Goal: Task Accomplishment & Management: Use online tool/utility

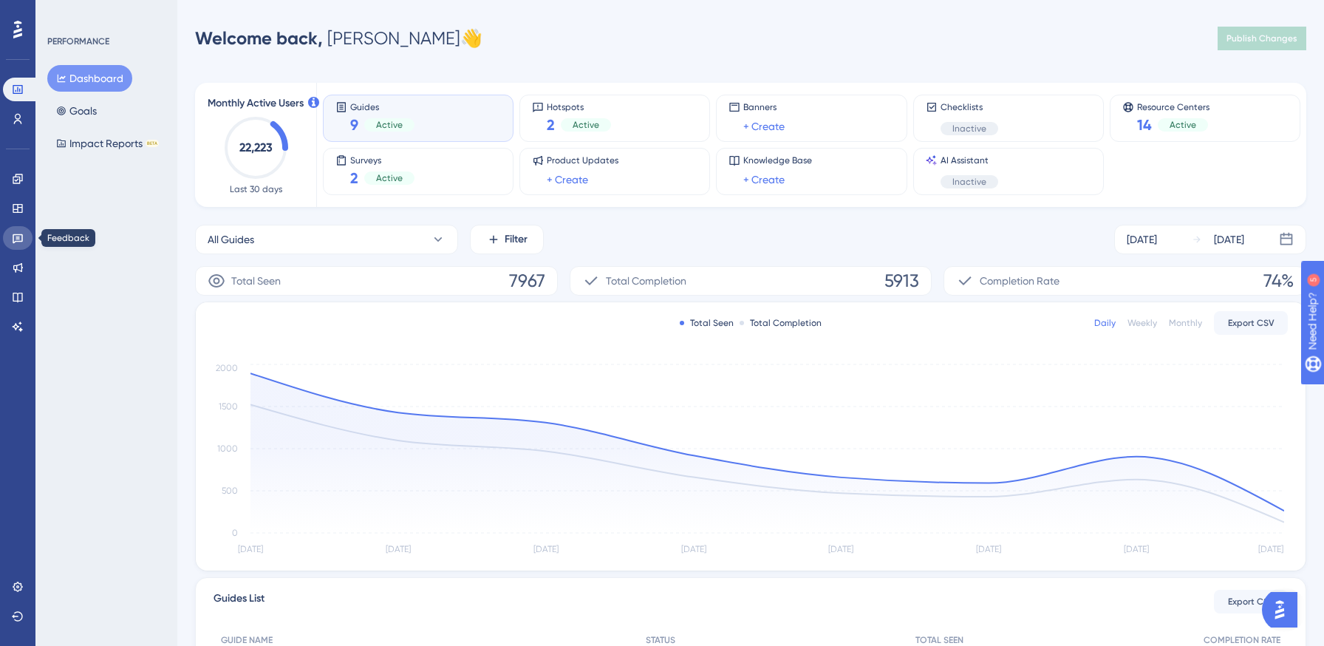
click at [19, 239] on icon at bounding box center [18, 238] width 12 height 12
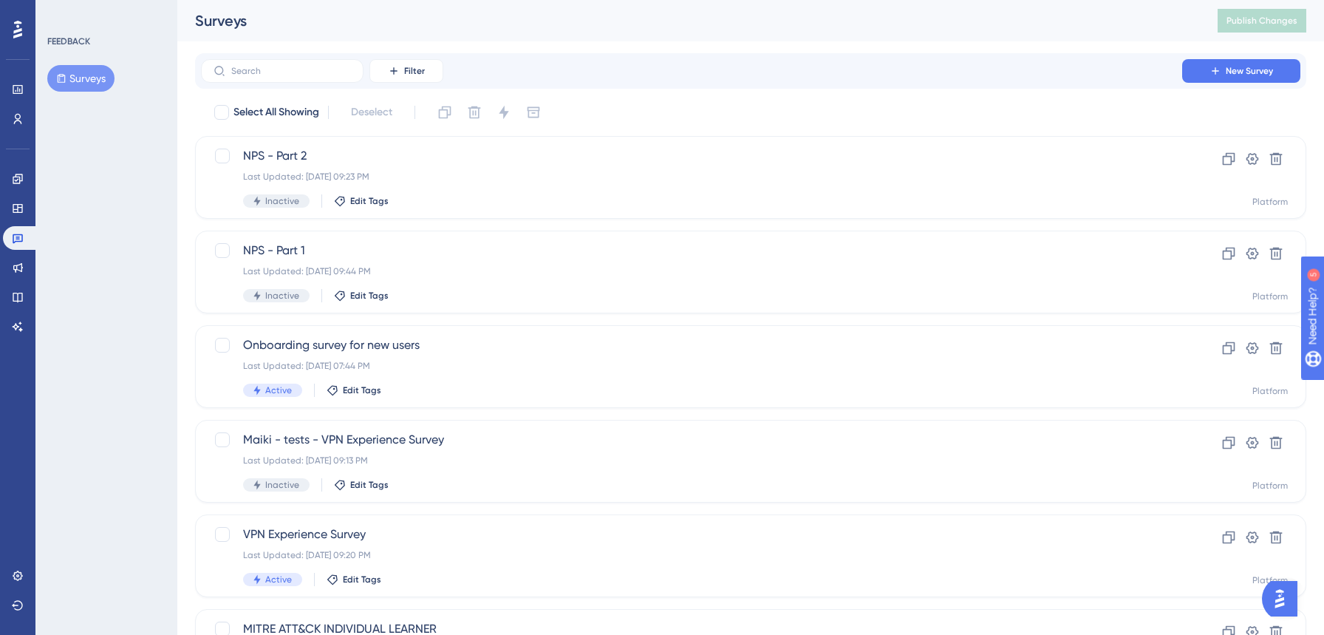
click at [18, 177] on div "✨ Save My Spot!✨" at bounding box center [668, 288] width 1335 height 646
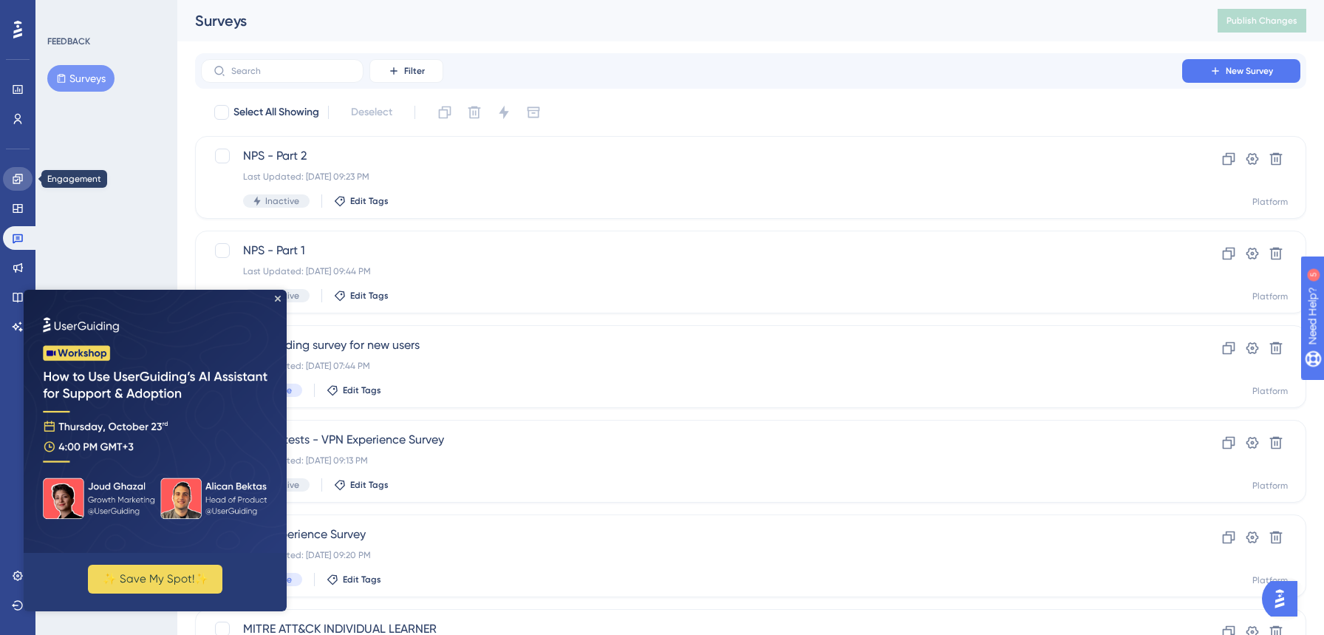
click at [13, 180] on icon at bounding box center [18, 179] width 12 height 12
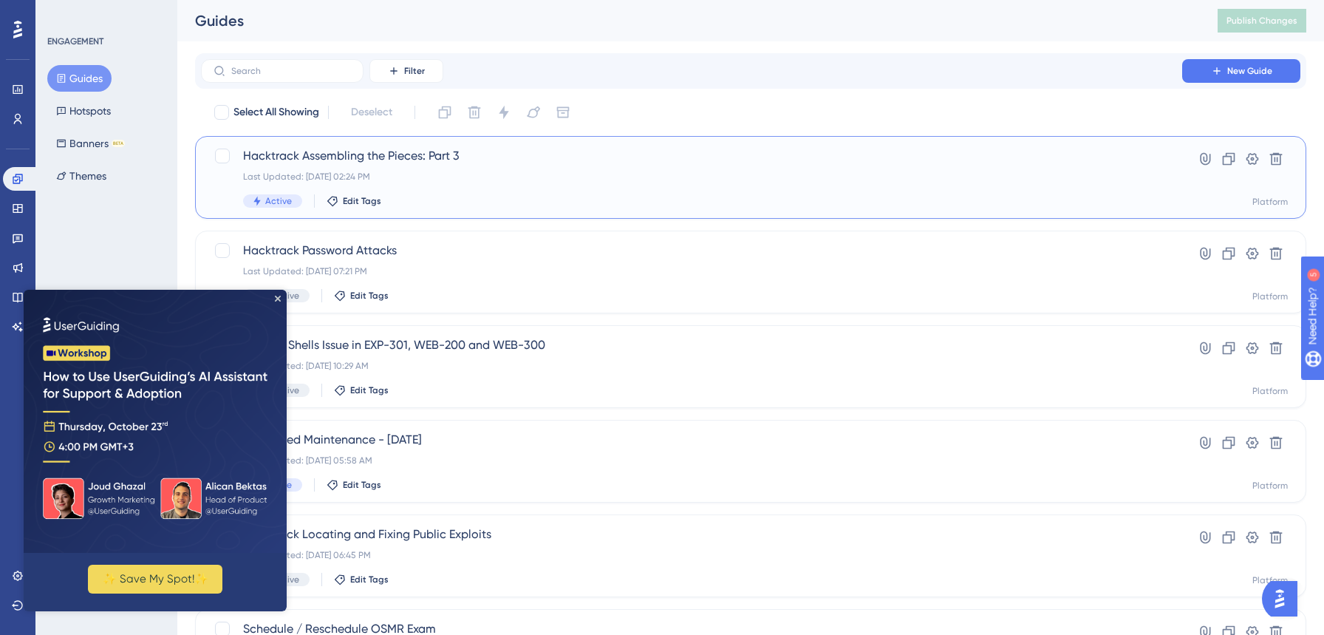
click at [609, 210] on div "Hacktrack Assembling the Pieces: Part 3 Last Updated: Oct 14 2025, 02:24 PM Act…" at bounding box center [750, 177] width 1111 height 83
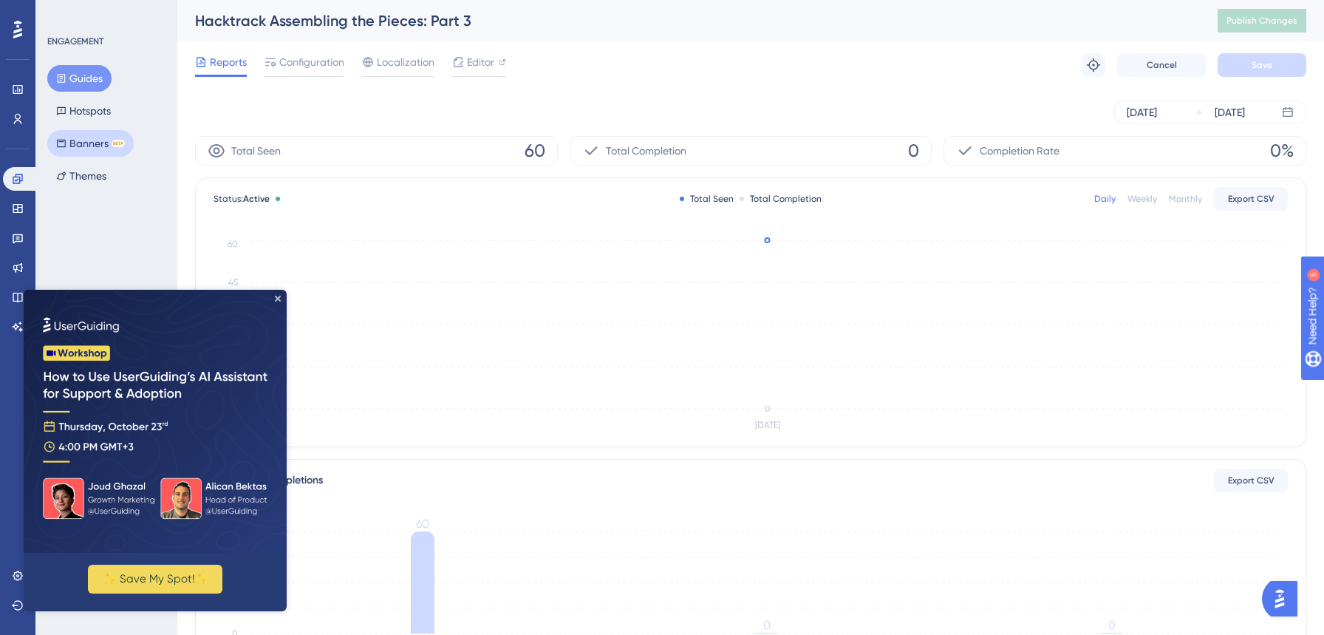
click at [86, 147] on button "Banners BETA" at bounding box center [90, 143] width 86 height 27
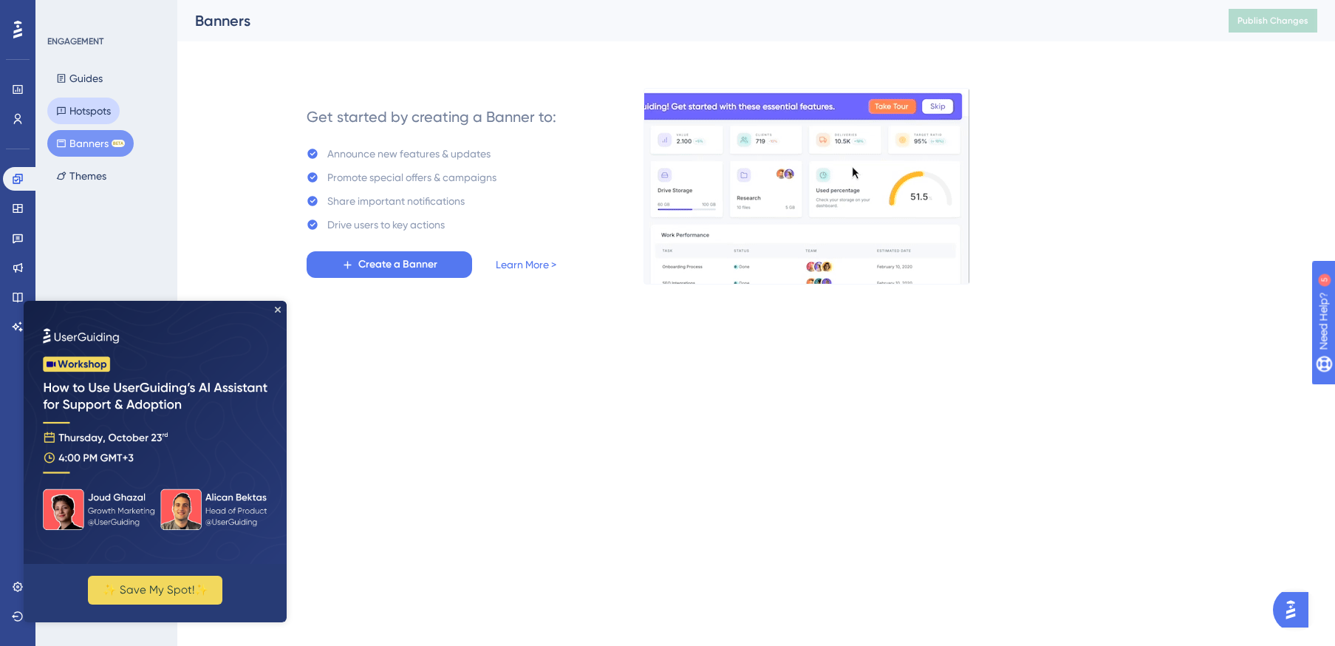
click at [84, 111] on button "Hotspots" at bounding box center [83, 111] width 72 height 27
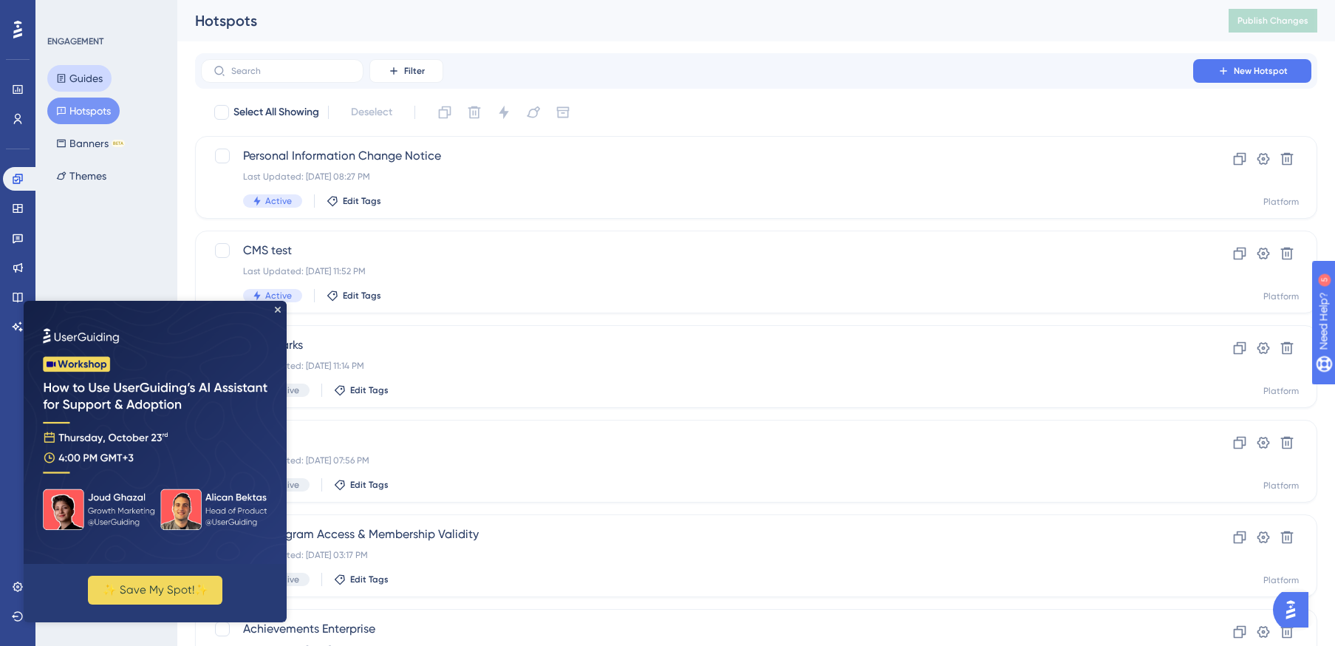
click at [86, 80] on button "Guides" at bounding box center [79, 78] width 64 height 27
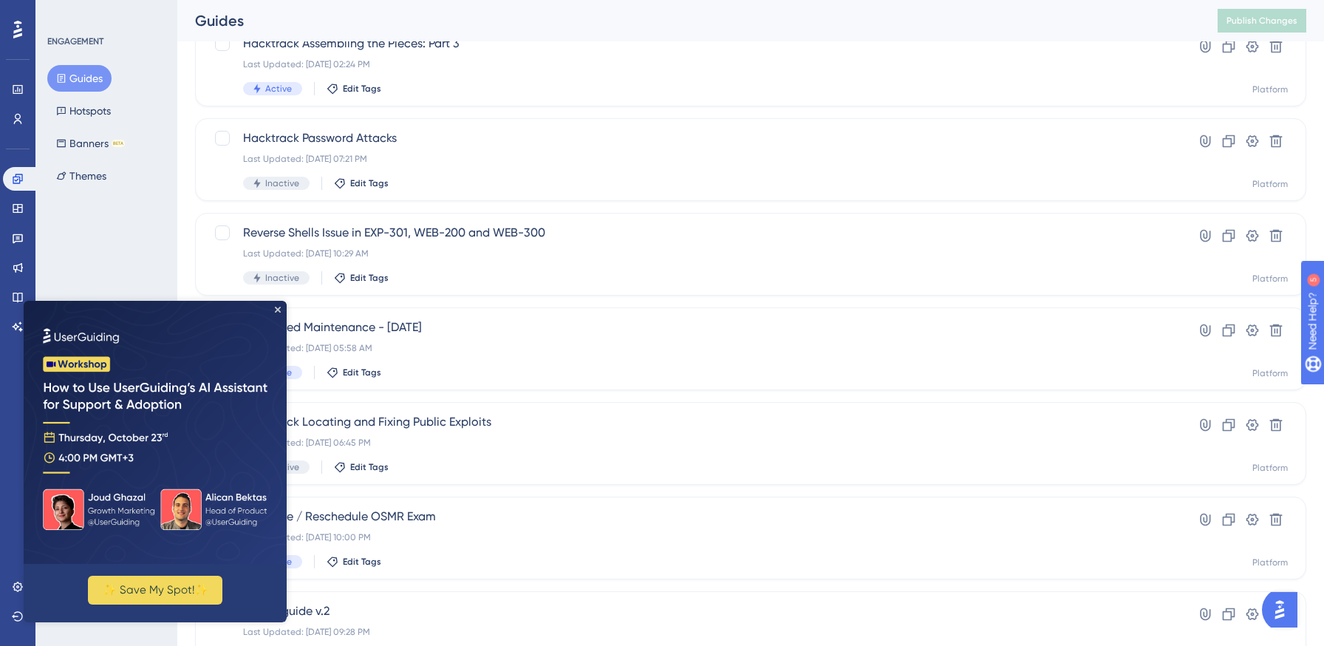
scroll to position [124, 0]
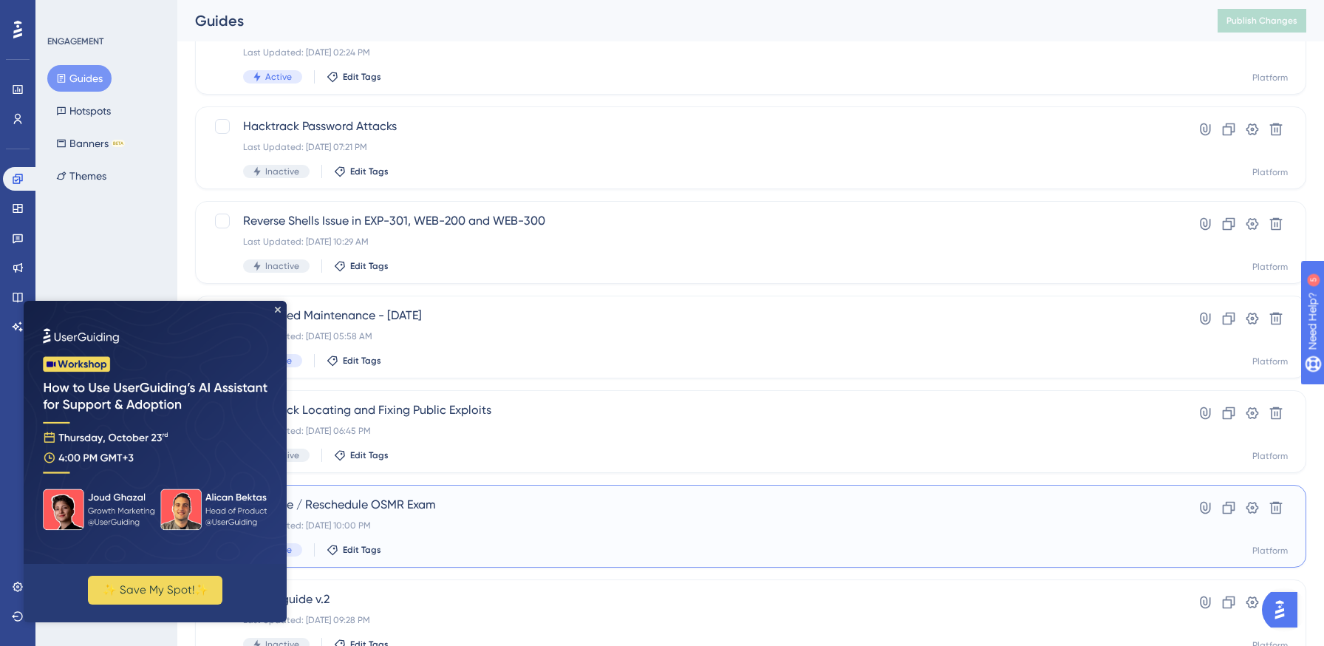
click at [584, 529] on div "Last Updated: Sep 29 2025, 10:00 PM" at bounding box center [691, 525] width 897 height 12
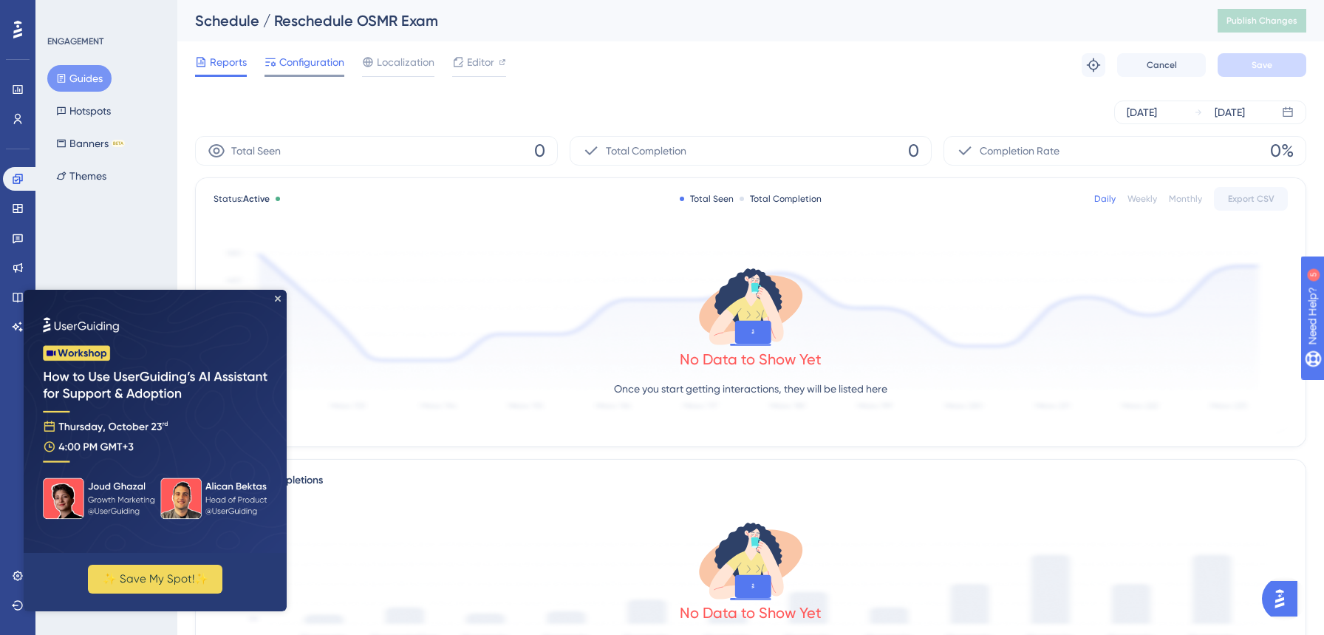
click at [304, 63] on span "Configuration" at bounding box center [311, 62] width 65 height 18
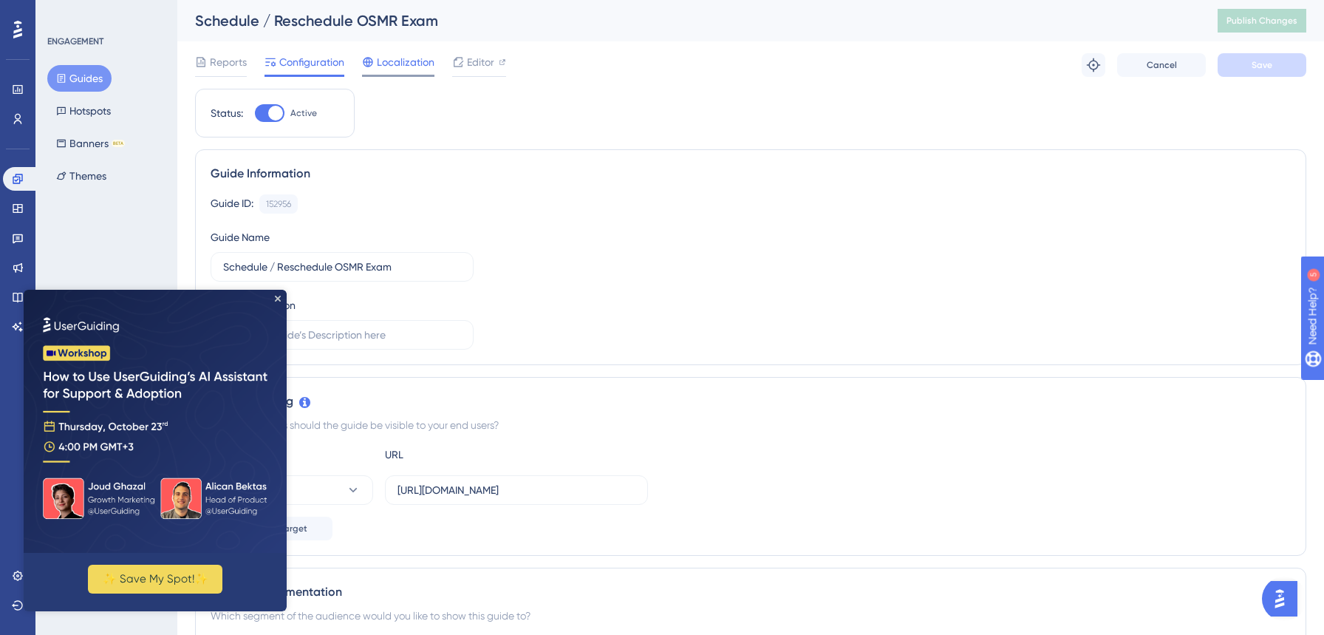
click at [403, 64] on span "Localization" at bounding box center [406, 62] width 58 height 18
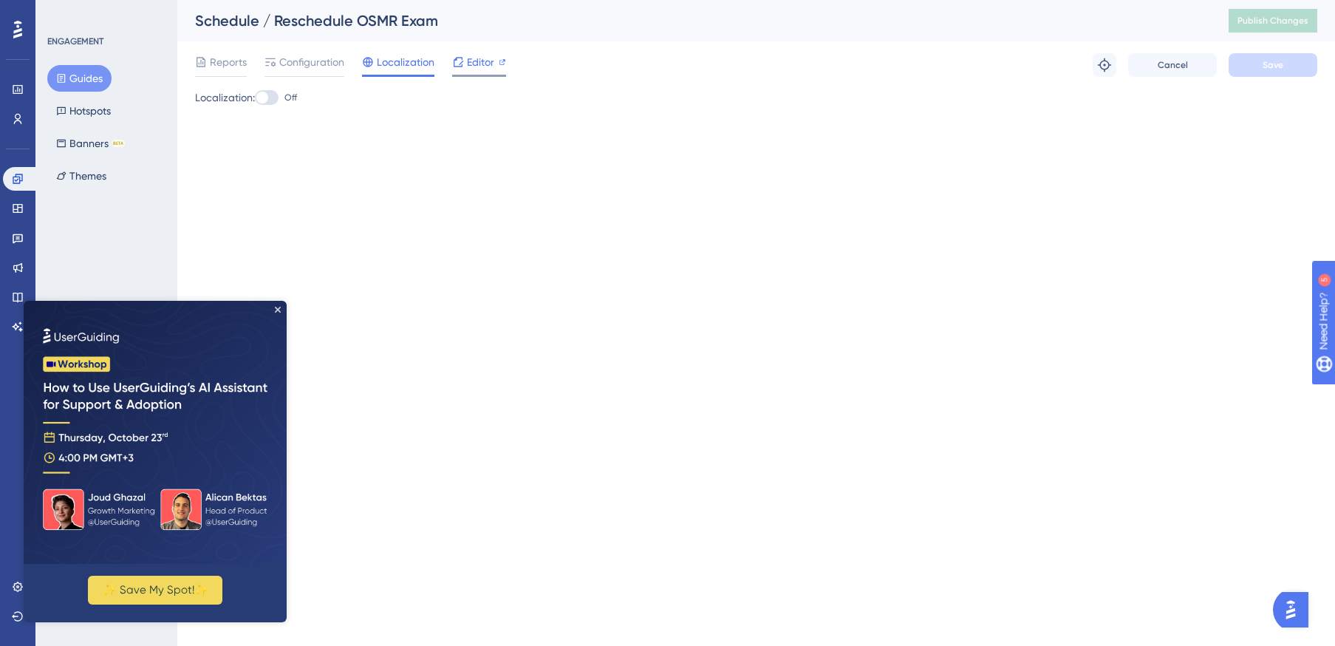
click at [485, 65] on span "Editor" at bounding box center [480, 62] width 27 height 18
click at [17, 235] on icon at bounding box center [18, 238] width 12 height 12
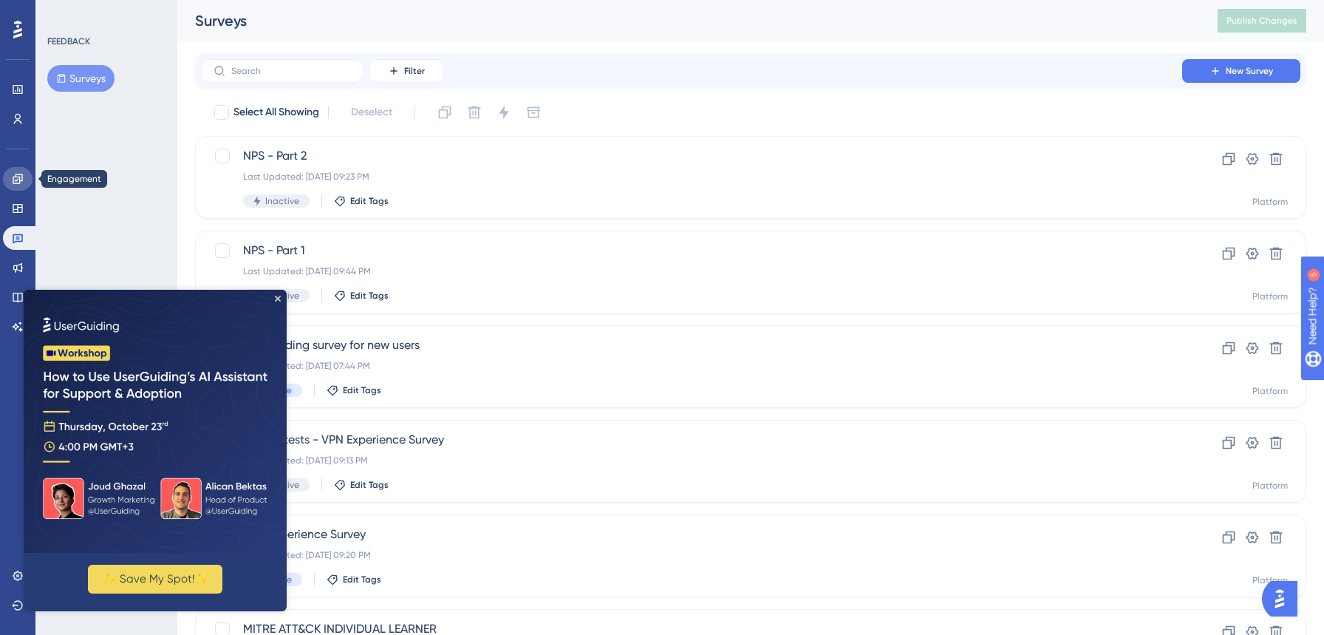
click at [23, 180] on icon at bounding box center [18, 179] width 12 height 12
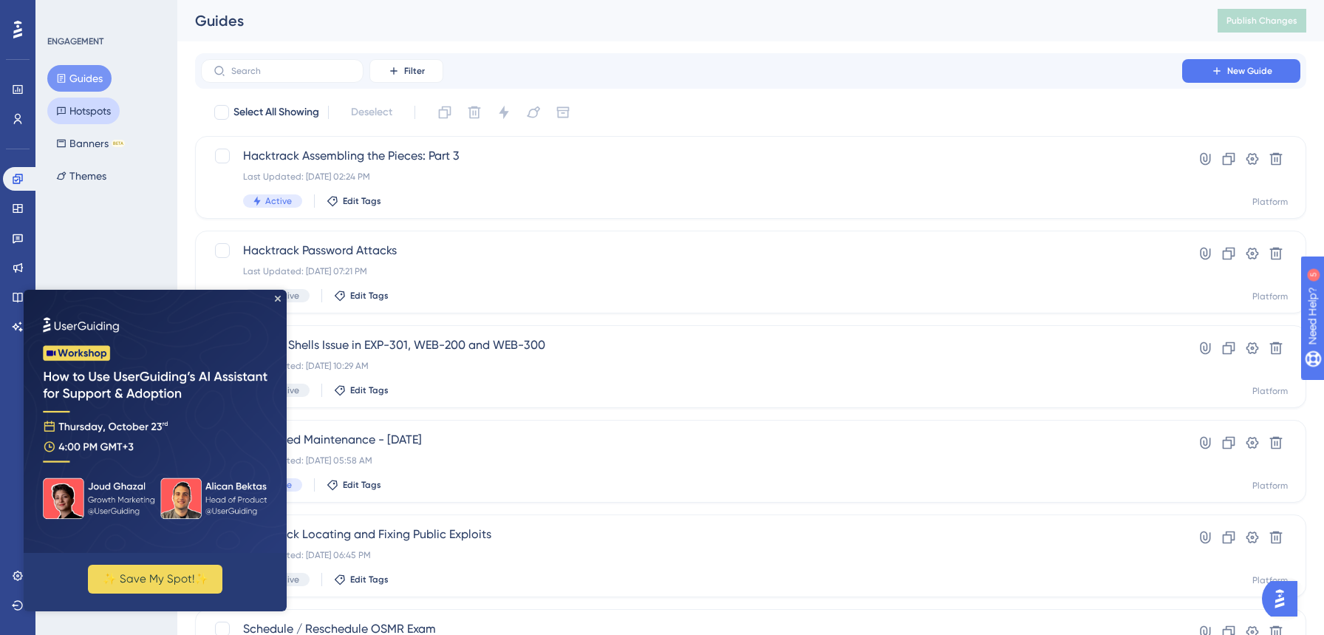
click at [116, 109] on button "Hotspots" at bounding box center [83, 111] width 72 height 27
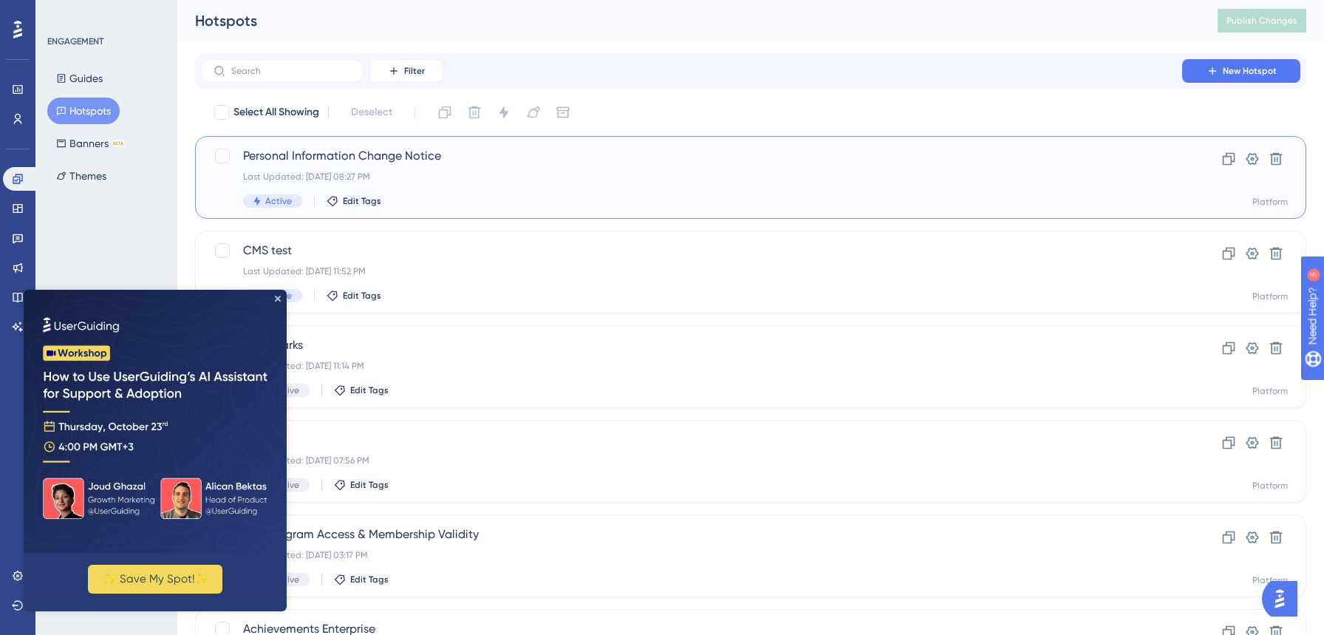
click at [457, 176] on div "Last Updated: Oct 02 2025, 08:27 PM" at bounding box center [691, 177] width 897 height 12
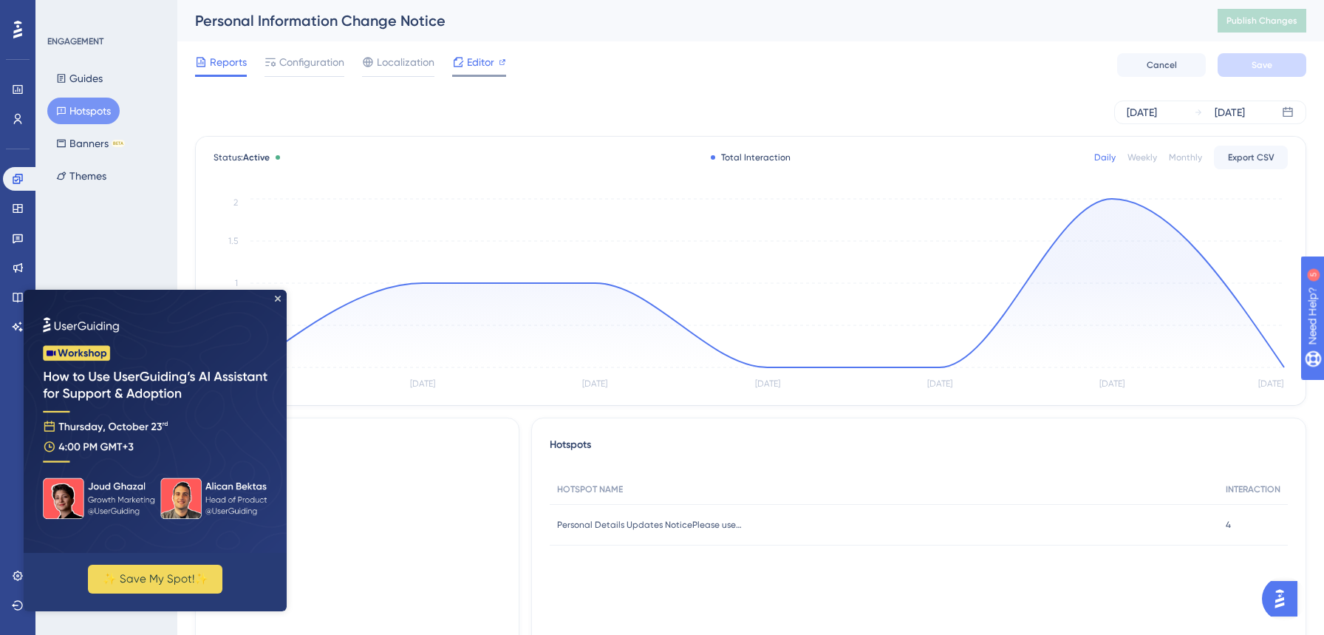
click at [491, 64] on span "Editor" at bounding box center [480, 62] width 27 height 18
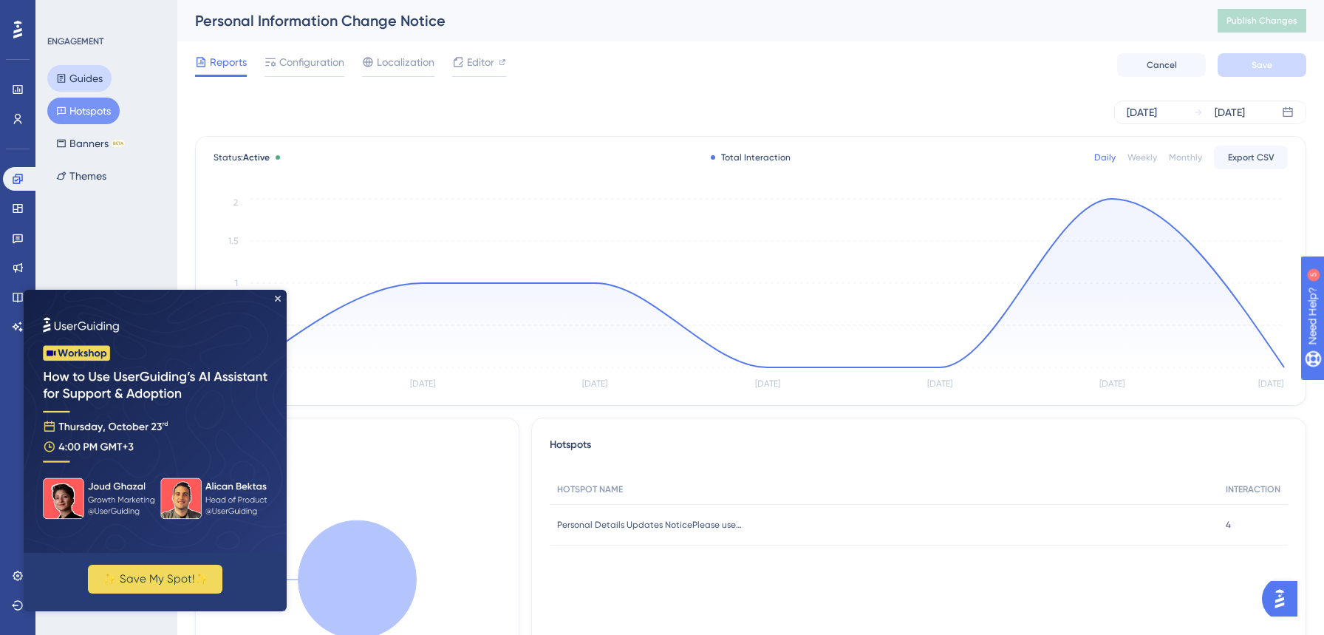
click at [83, 78] on button "Guides" at bounding box center [79, 78] width 64 height 27
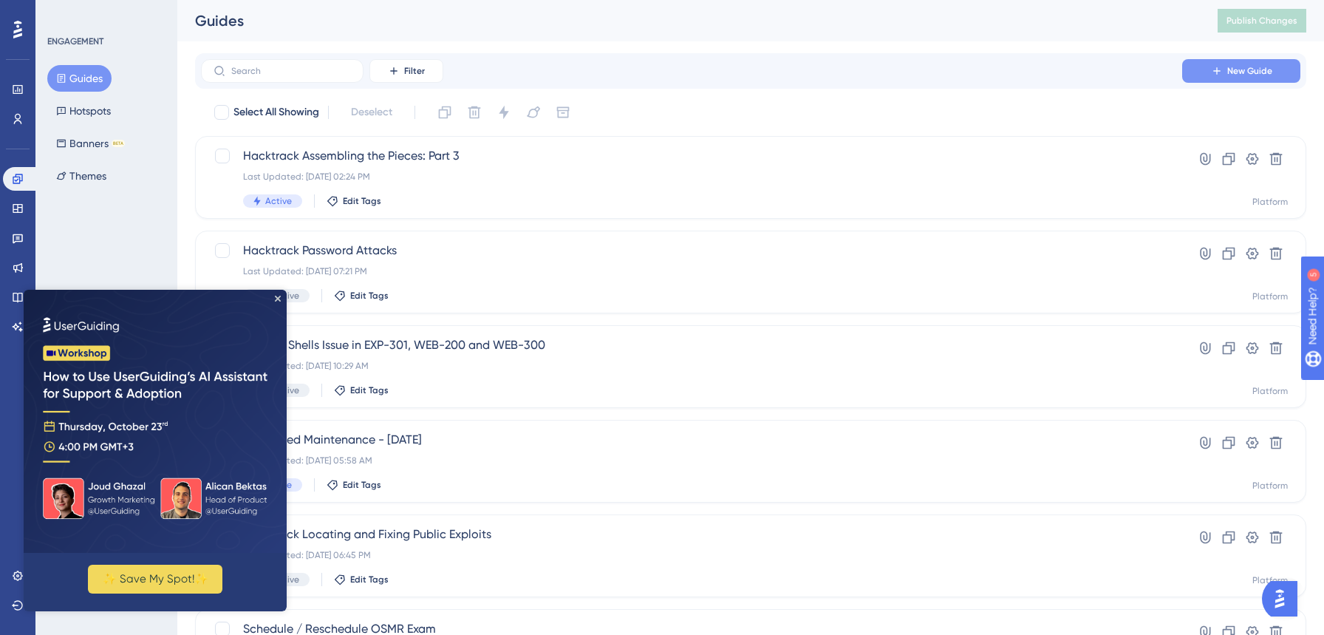
click at [1246, 69] on span "New Guide" at bounding box center [1249, 71] width 45 height 12
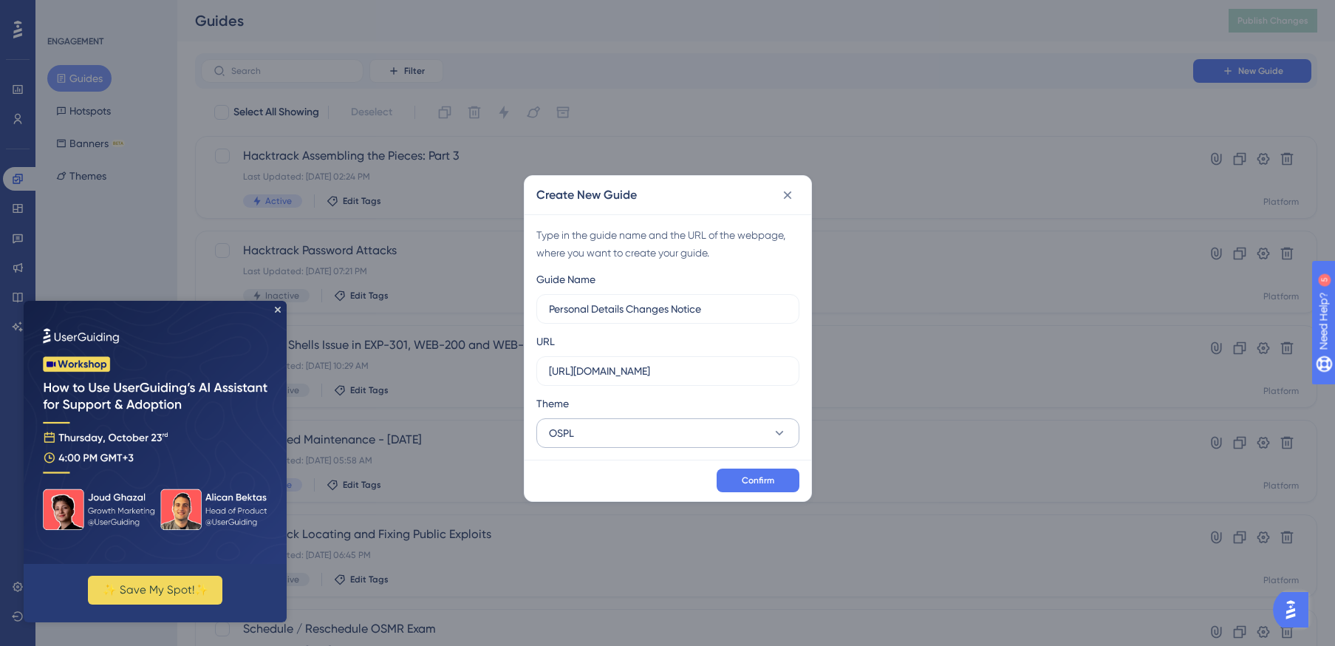
type input "Personal Details Changes Notice"
click at [744, 426] on button "OSPL" at bounding box center [667, 433] width 263 height 30
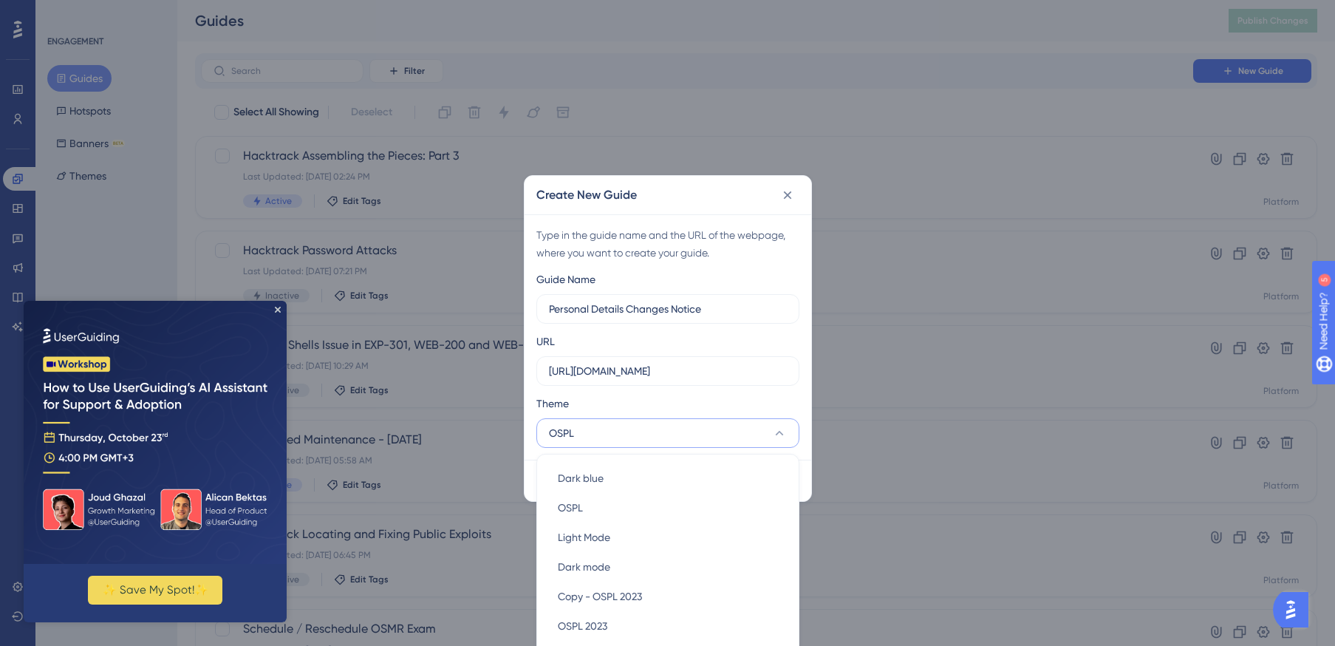
scroll to position [44, 0]
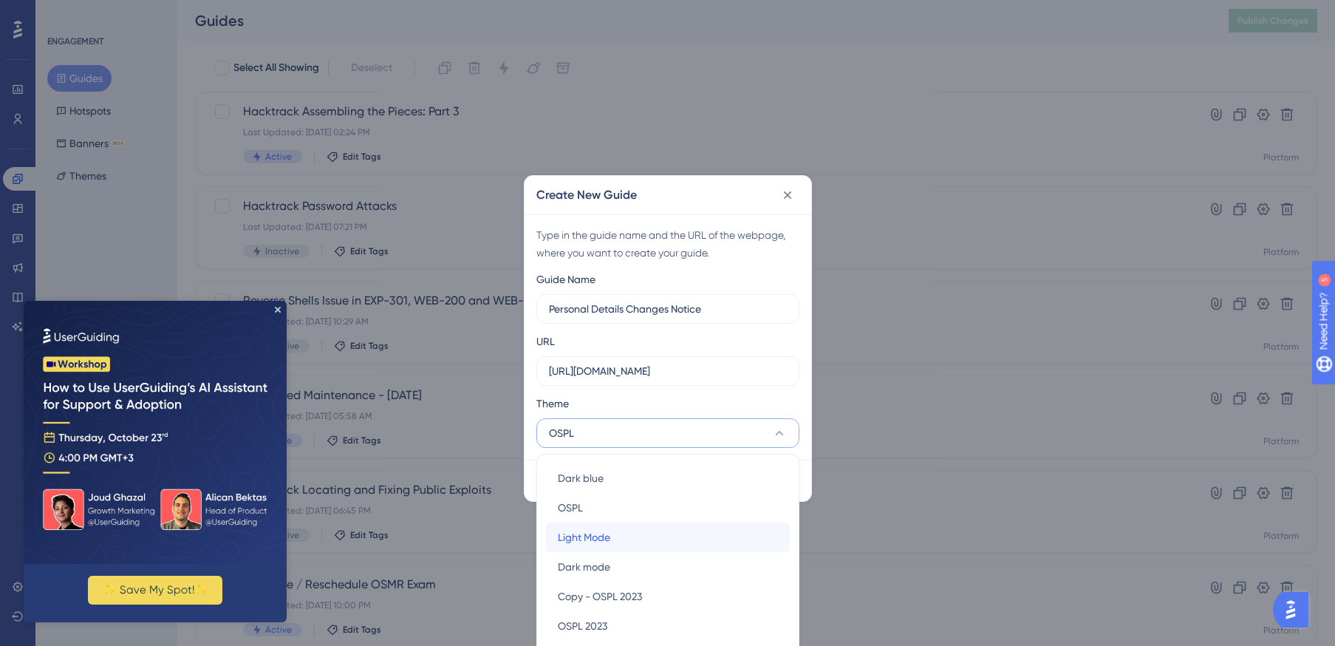
click at [675, 527] on div "Light Mode Light Mode" at bounding box center [668, 537] width 220 height 30
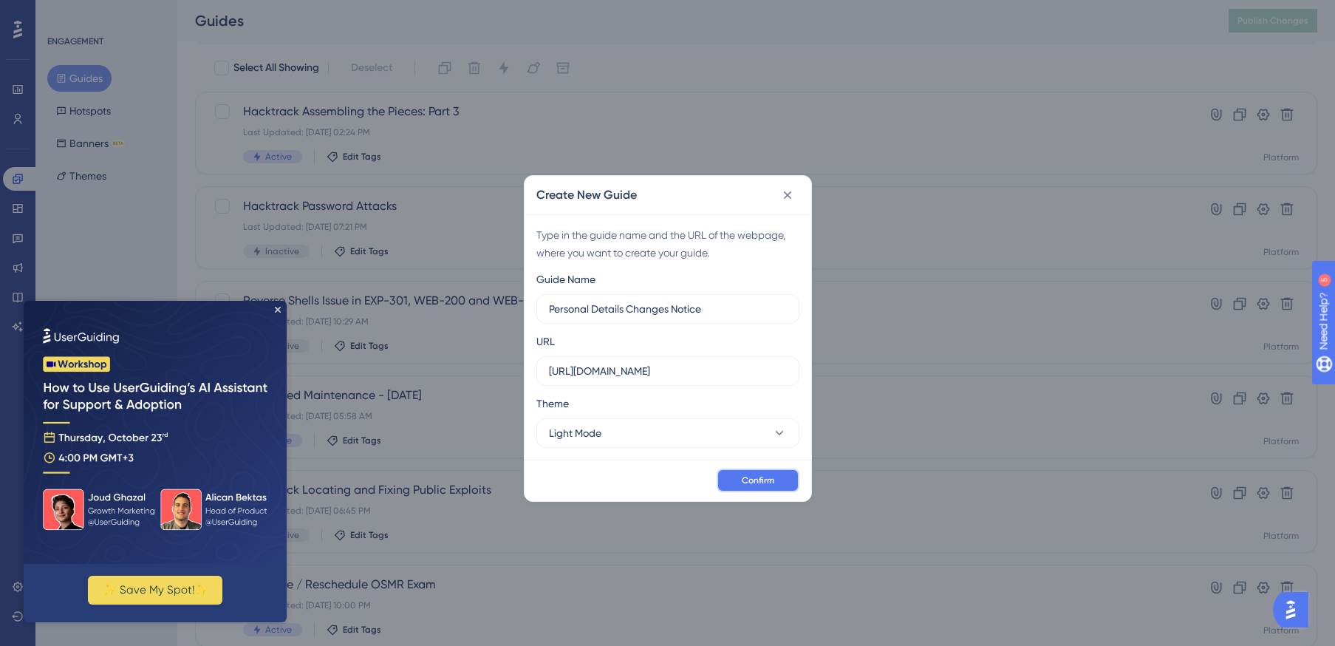
click at [747, 477] on span "Confirm" at bounding box center [758, 480] width 33 height 12
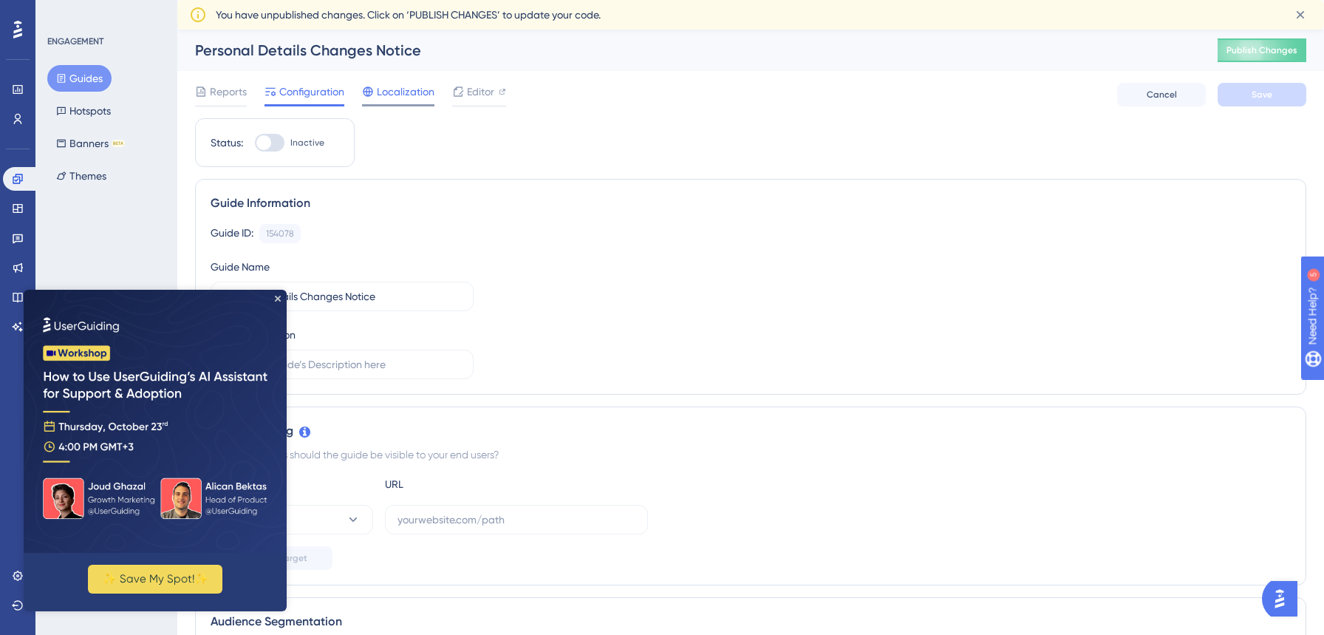
click at [414, 94] on span "Localization" at bounding box center [406, 92] width 58 height 18
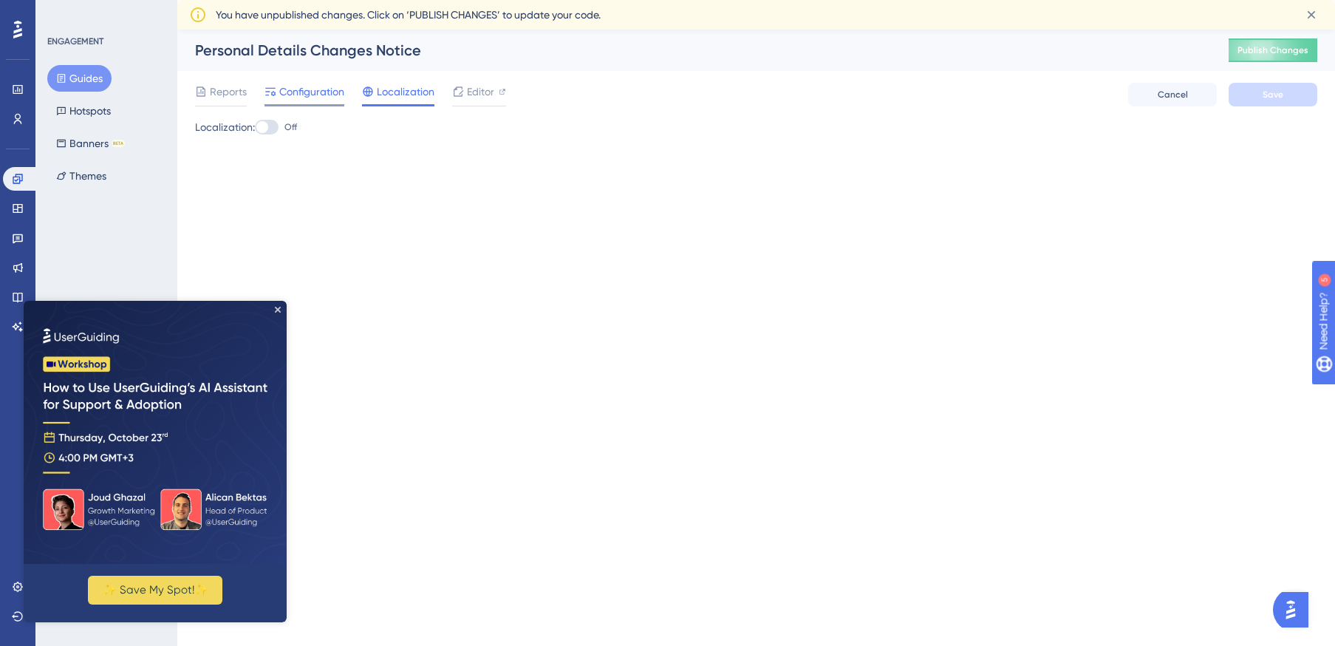
click at [322, 92] on span "Configuration" at bounding box center [311, 92] width 65 height 18
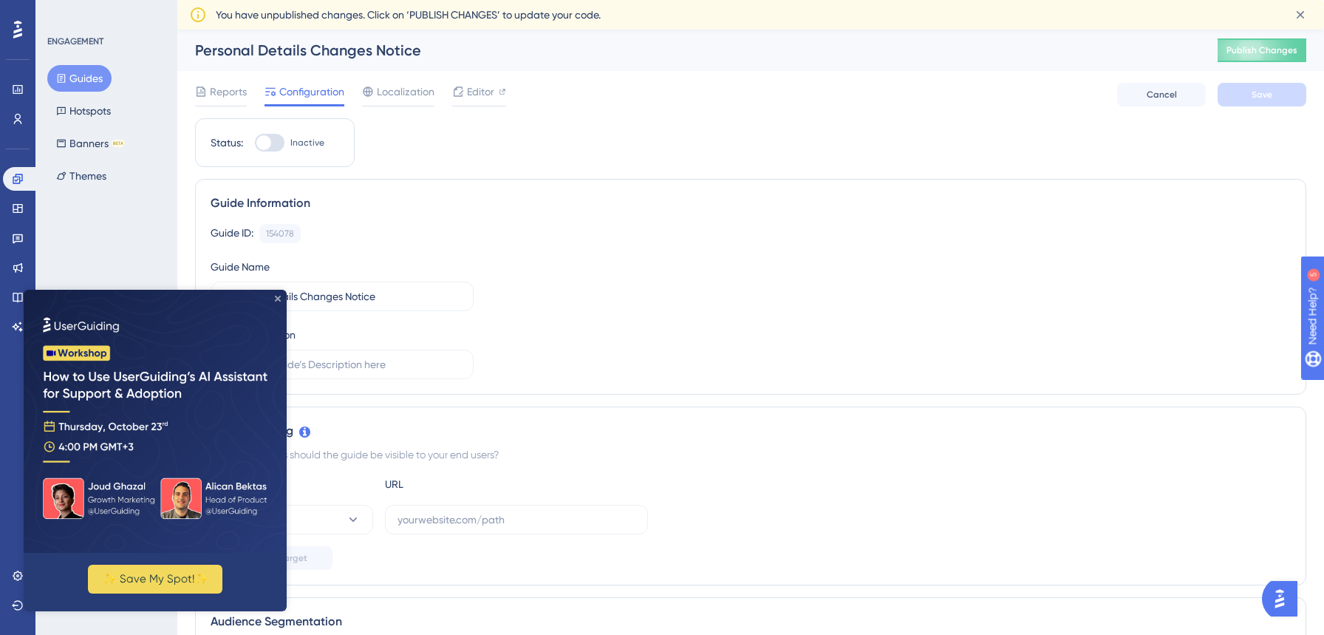
click at [276, 296] on icon "Close Preview" at bounding box center [278, 299] width 6 height 6
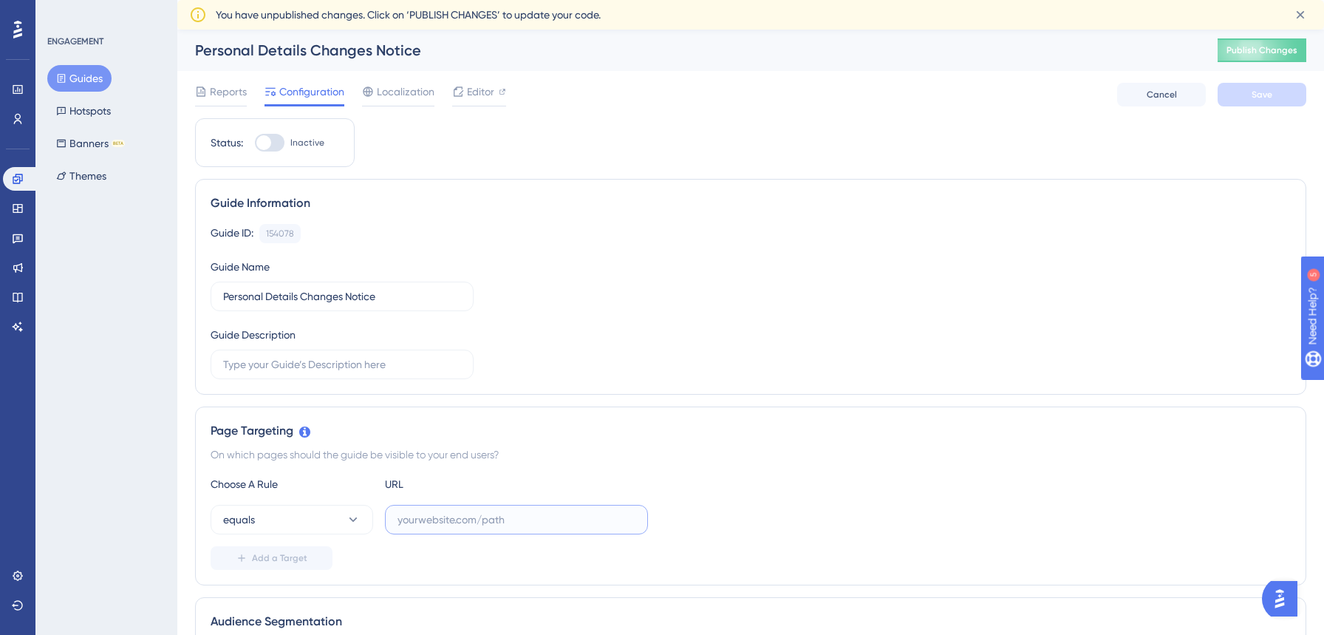
click at [465, 522] on input "text" at bounding box center [516, 519] width 238 height 16
paste input "https://portal-preprod.offsec.com/account/settings"
type input "https://portal-preprod.offsec.com/account/settings"
click at [755, 522] on div "equals https://portal-preprod.offsec.com/account/settings" at bounding box center [751, 520] width 1080 height 30
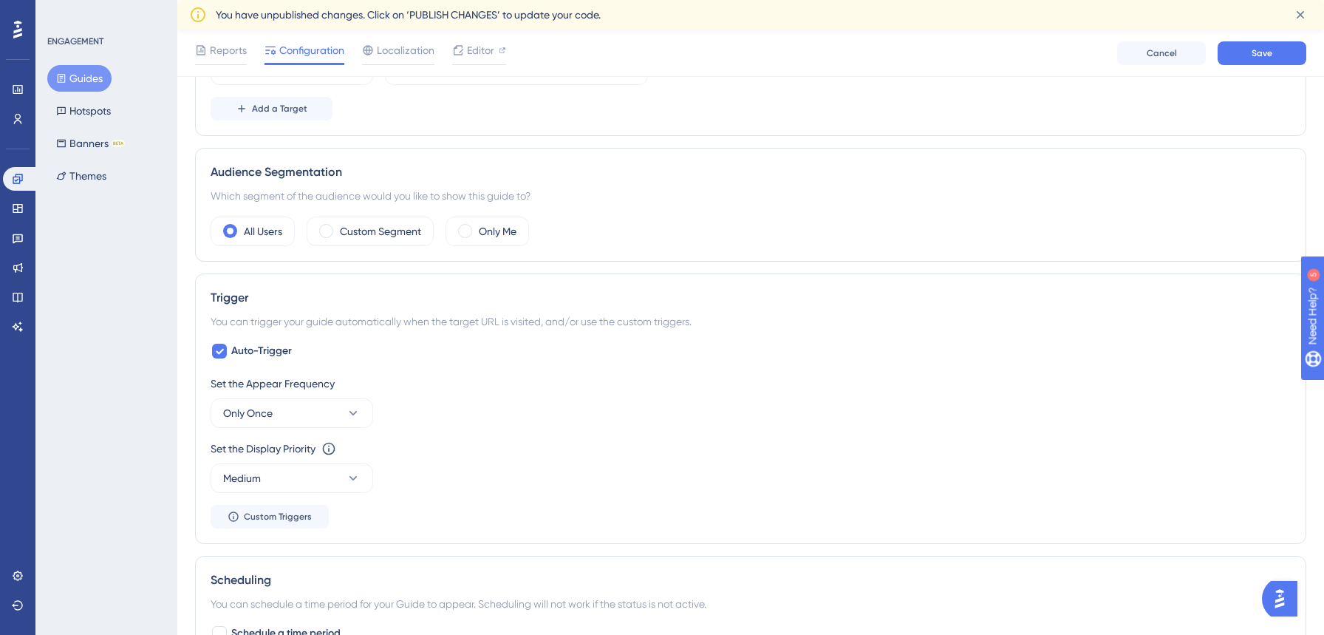
scroll to position [521, 0]
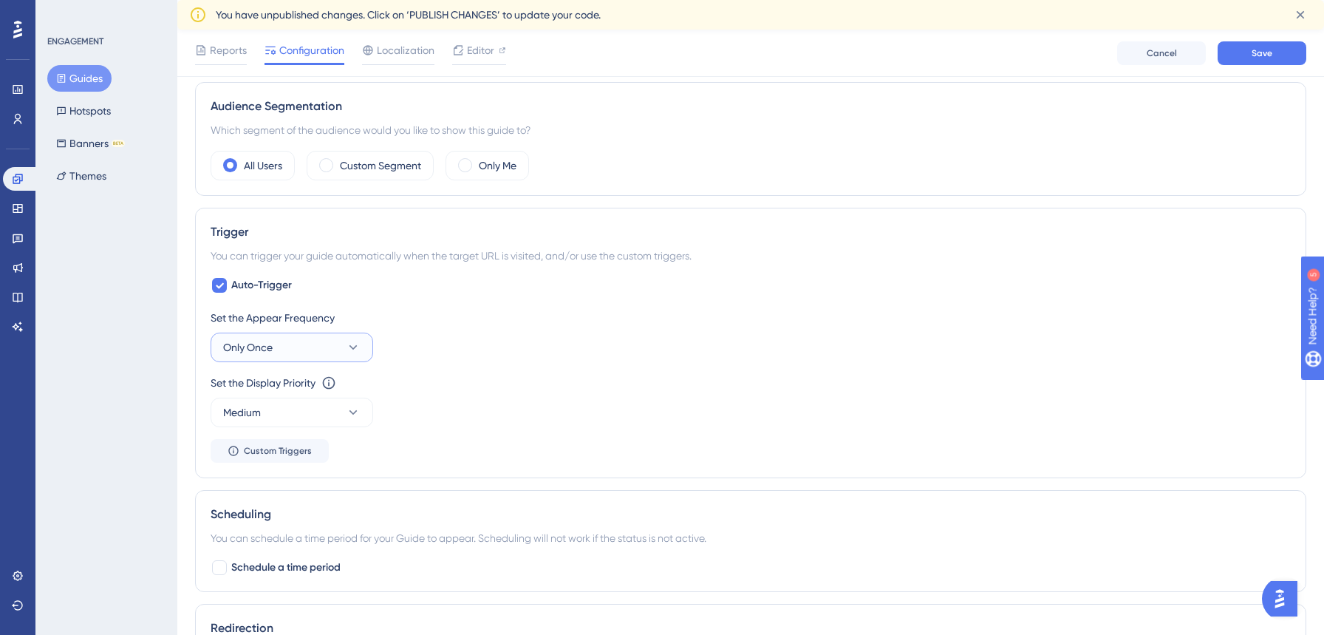
click at [273, 344] on span "Only Once" at bounding box center [248, 347] width 50 height 18
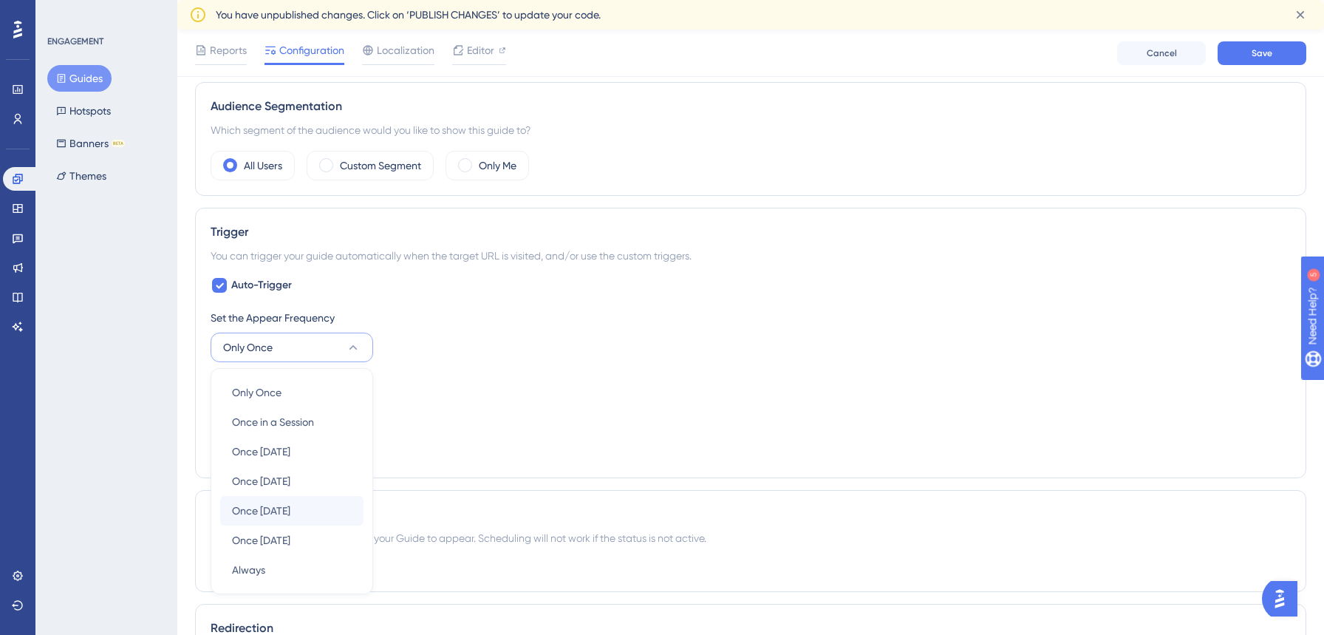
scroll to position [684, 0]
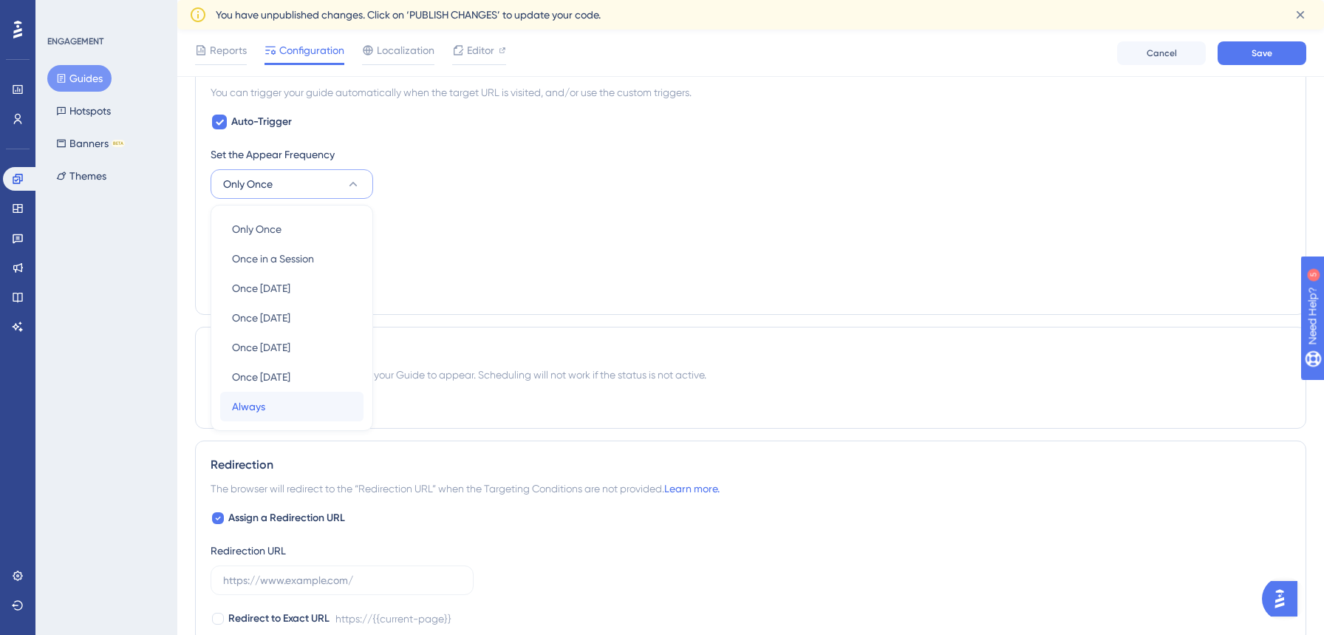
click at [265, 411] on div "Always Always" at bounding box center [292, 407] width 120 height 30
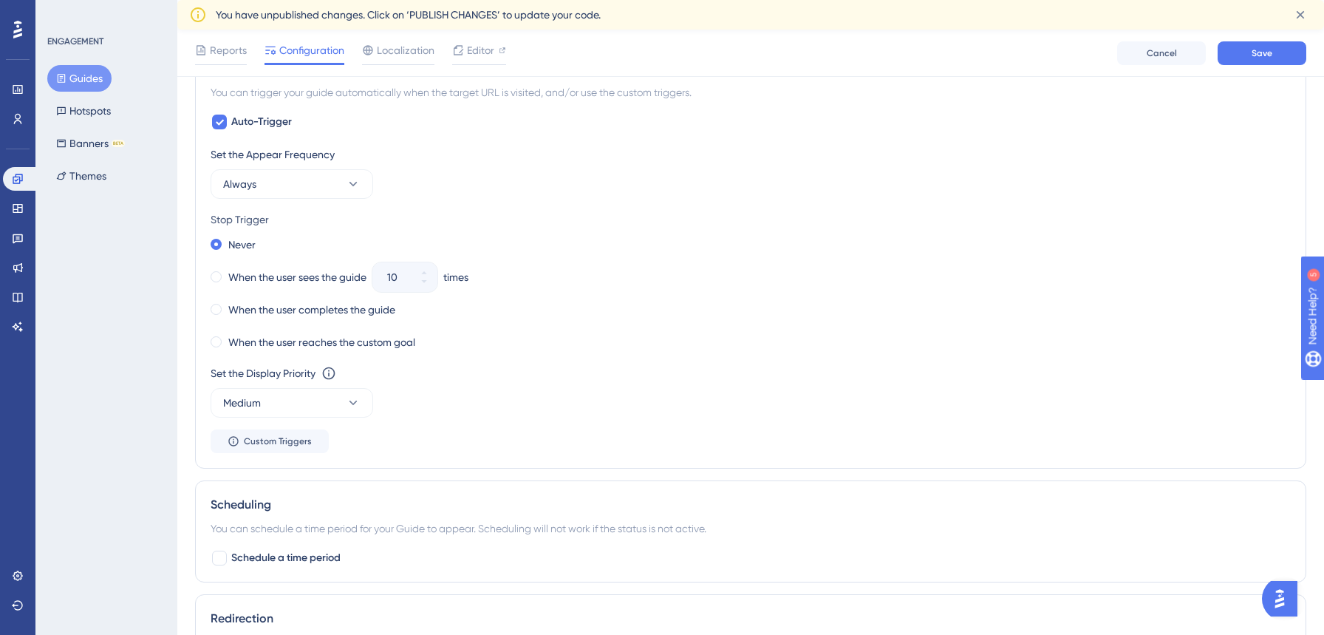
click at [562, 433] on div "Set the Appear Frequency Always Stop Trigger Never When the user sees the guide…" at bounding box center [751, 299] width 1080 height 307
click at [613, 399] on div "Set the Display Priority This option will set the display priority between auto…" at bounding box center [751, 390] width 1080 height 53
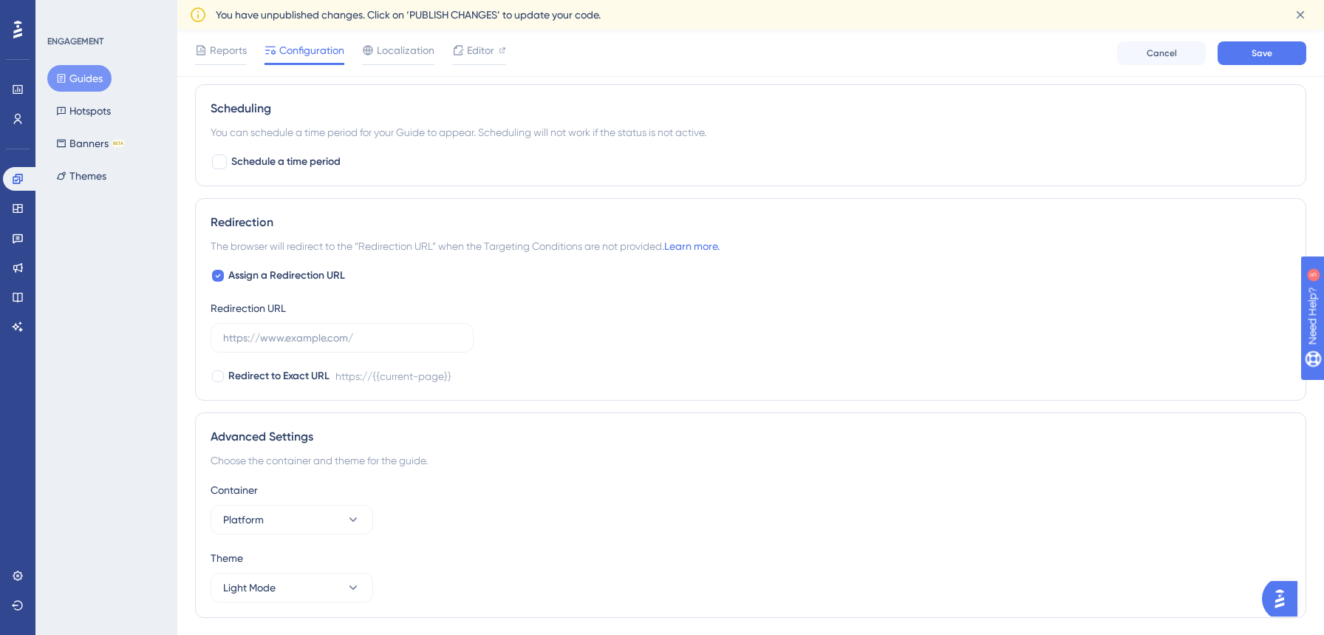
scroll to position [1122, 0]
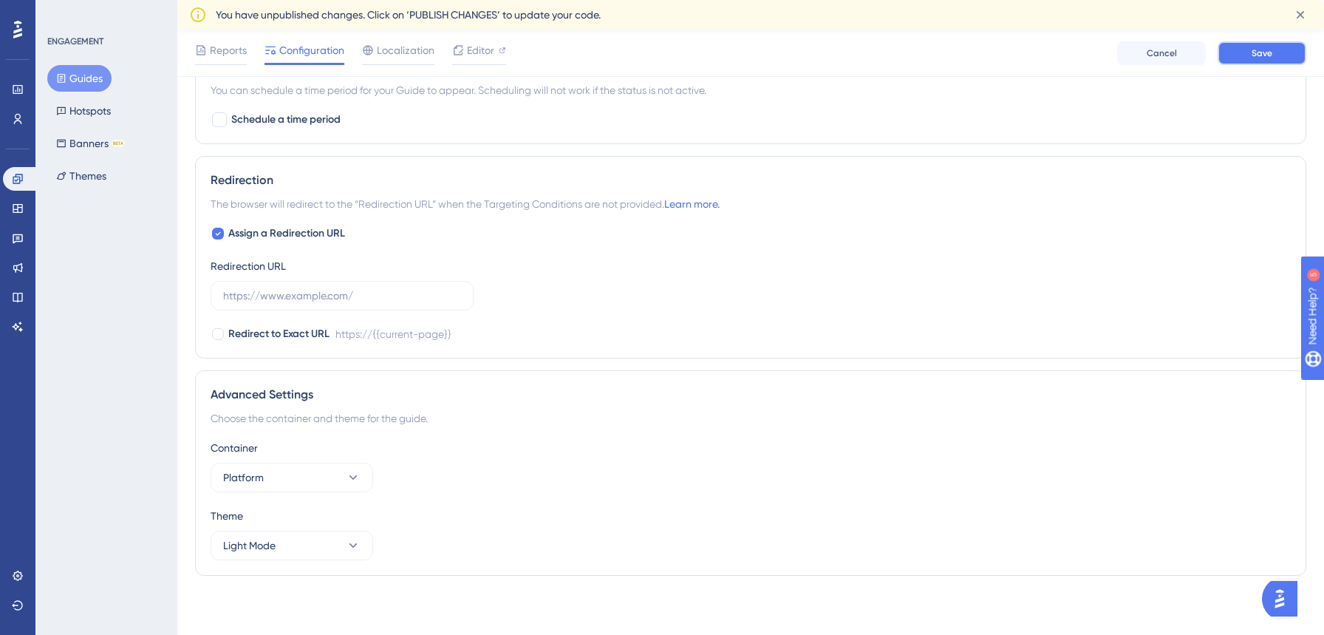
click at [1289, 50] on button "Save" at bounding box center [1262, 53] width 89 height 24
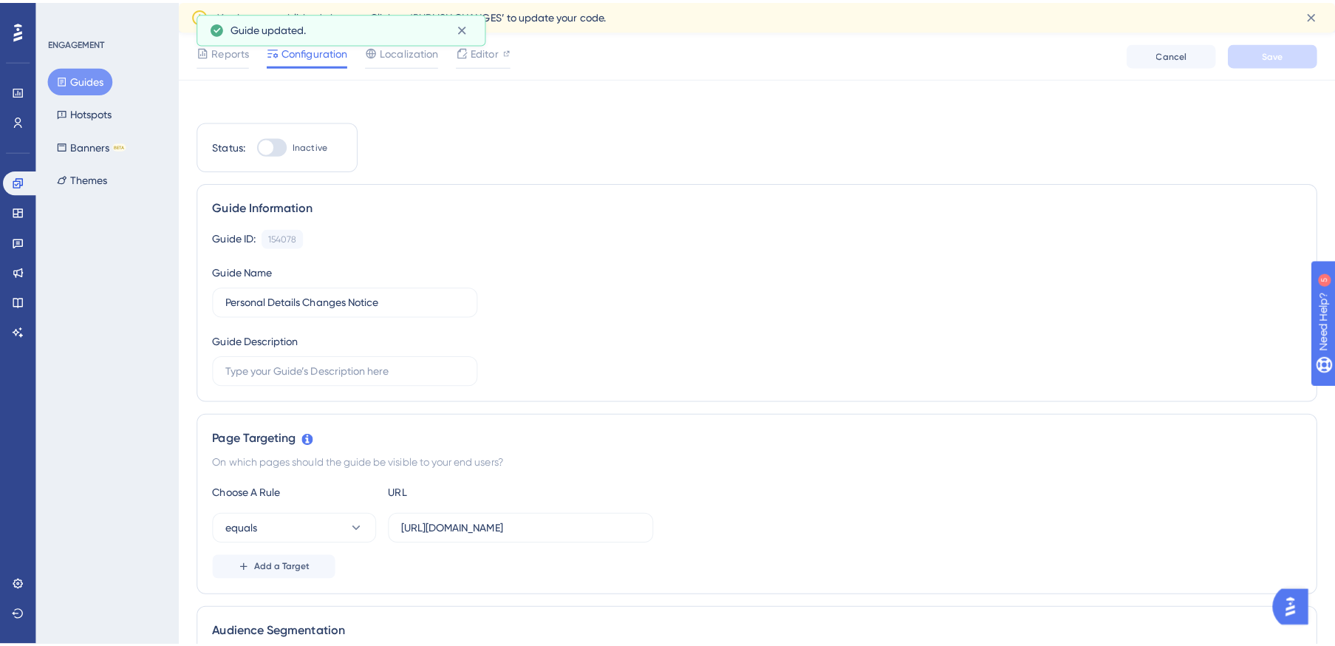
scroll to position [0, 0]
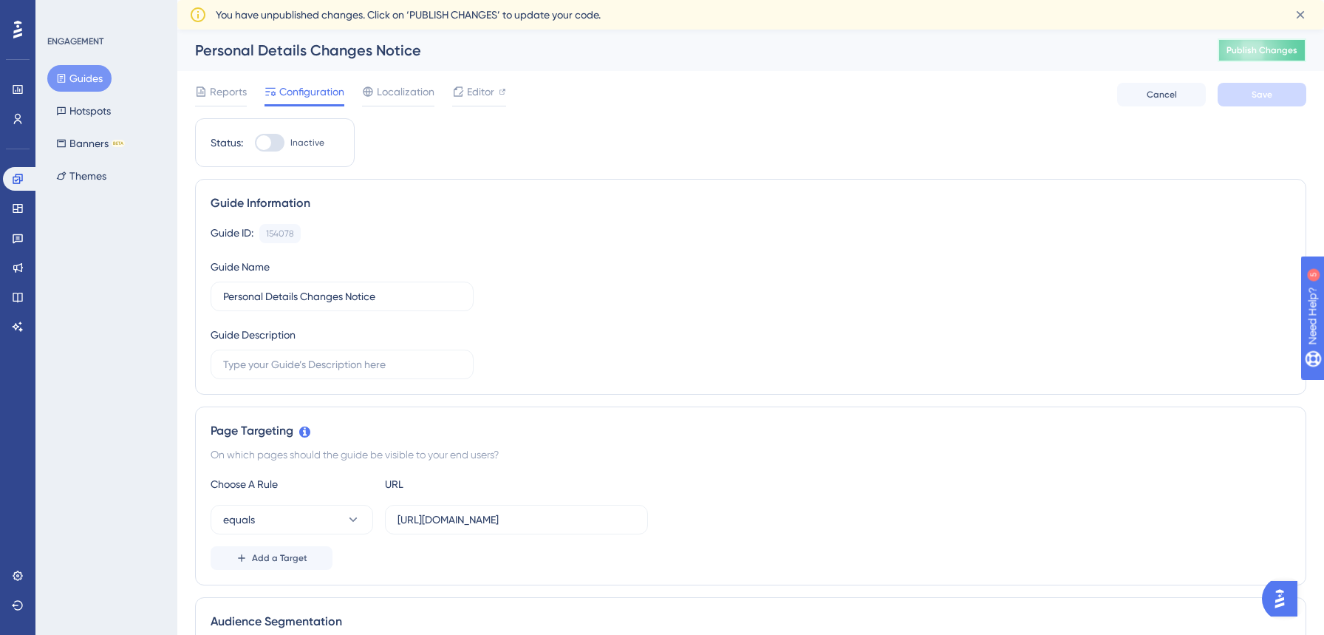
click at [1269, 50] on span "Publish Changes" at bounding box center [1261, 50] width 71 height 12
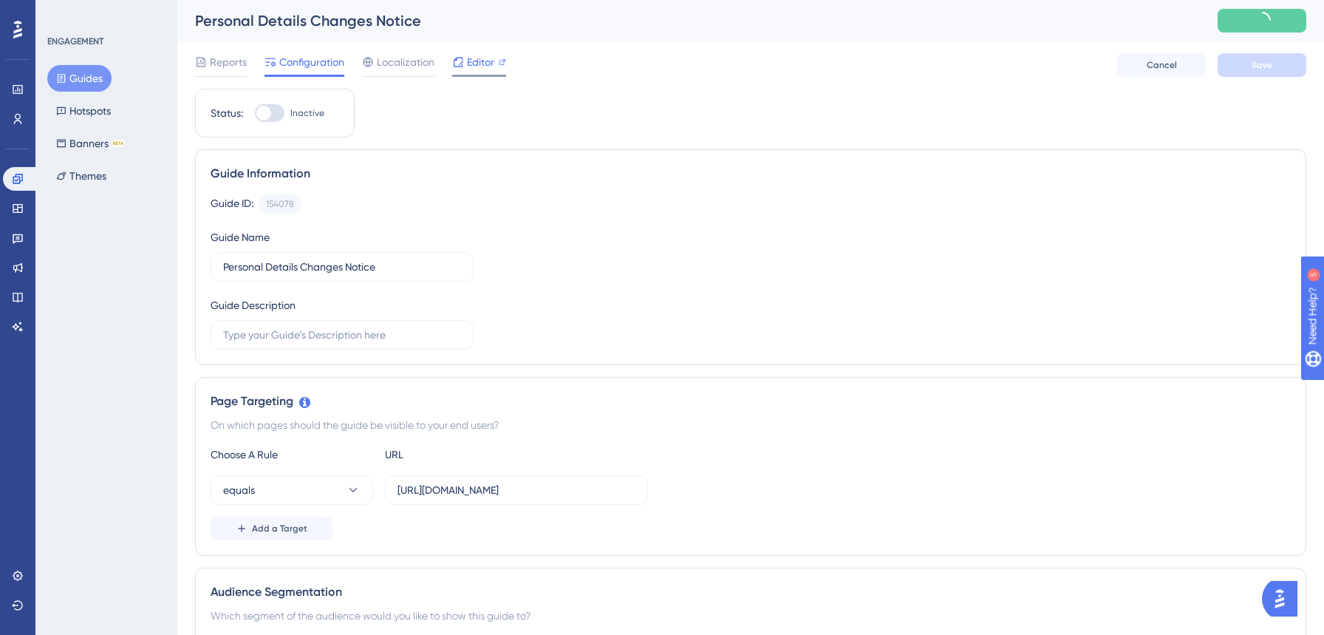
click at [484, 64] on span "Editor" at bounding box center [480, 62] width 27 height 18
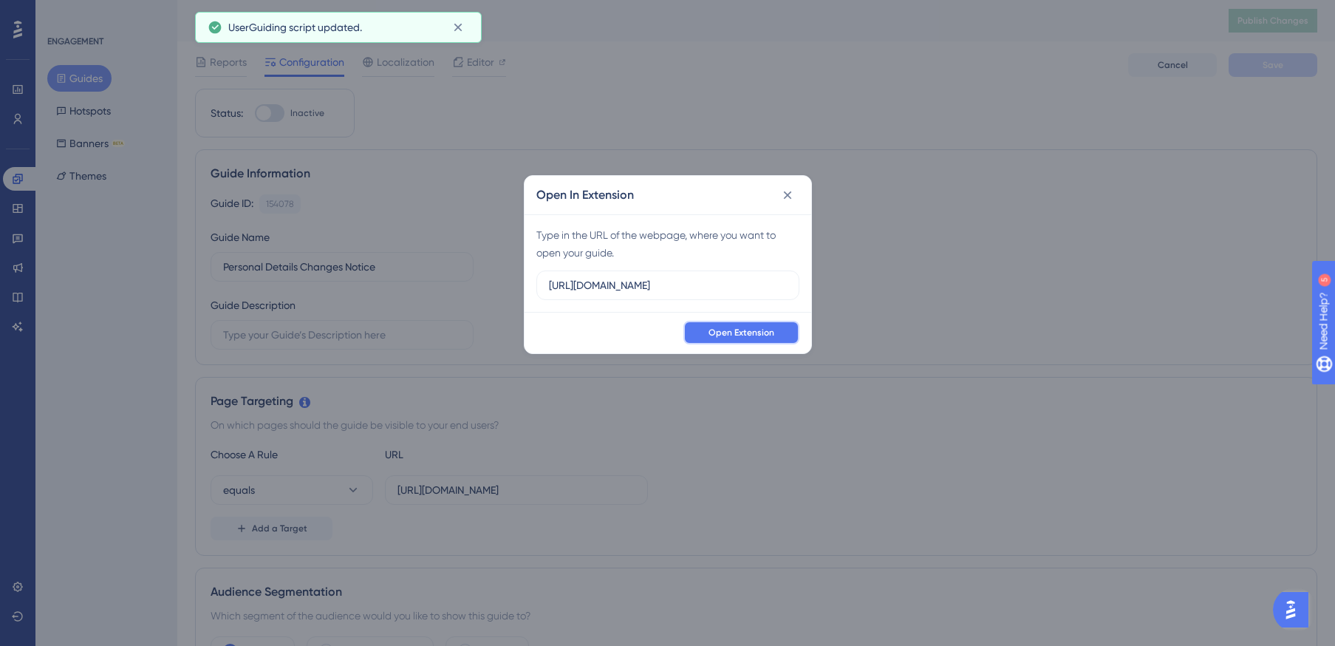
click at [744, 334] on span "Open Extension" at bounding box center [742, 333] width 66 height 12
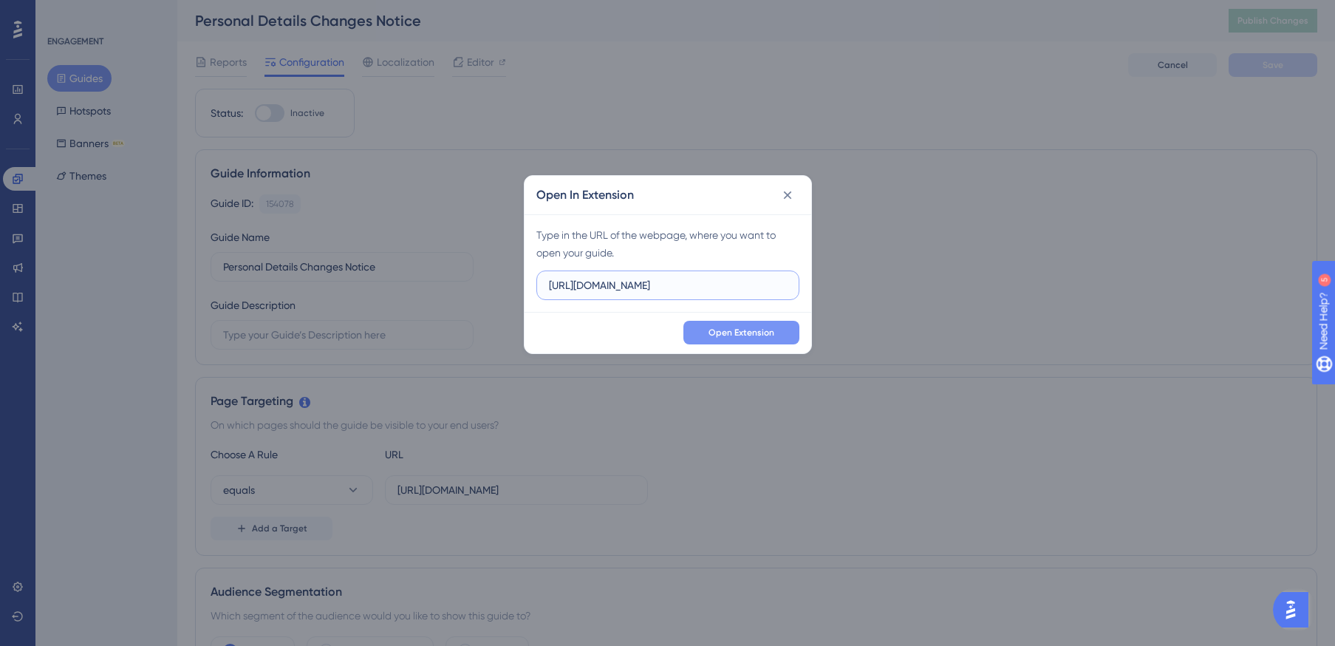
click at [697, 291] on input "https://portal.offsec.com" at bounding box center [668, 285] width 238 height 16
drag, startPoint x: 464, startPoint y: 289, endPoint x: 452, endPoint y: 288, distance: 11.8
click at [453, 288] on div "Open In Extension Type in the URL of the webpage, where you want to open your g…" at bounding box center [667, 323] width 1335 height 646
paste input "-preprod.offsec.com/account/settings"
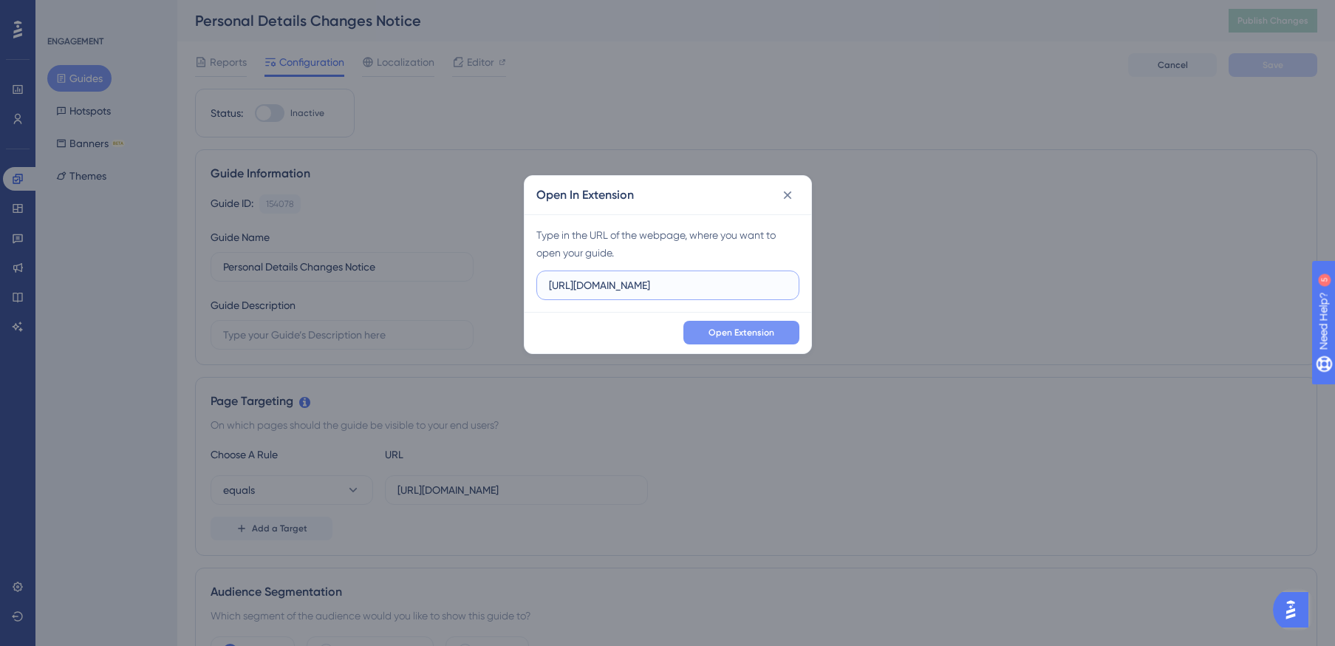
type input "https://portal-preprod.offsec.com/account/settings"
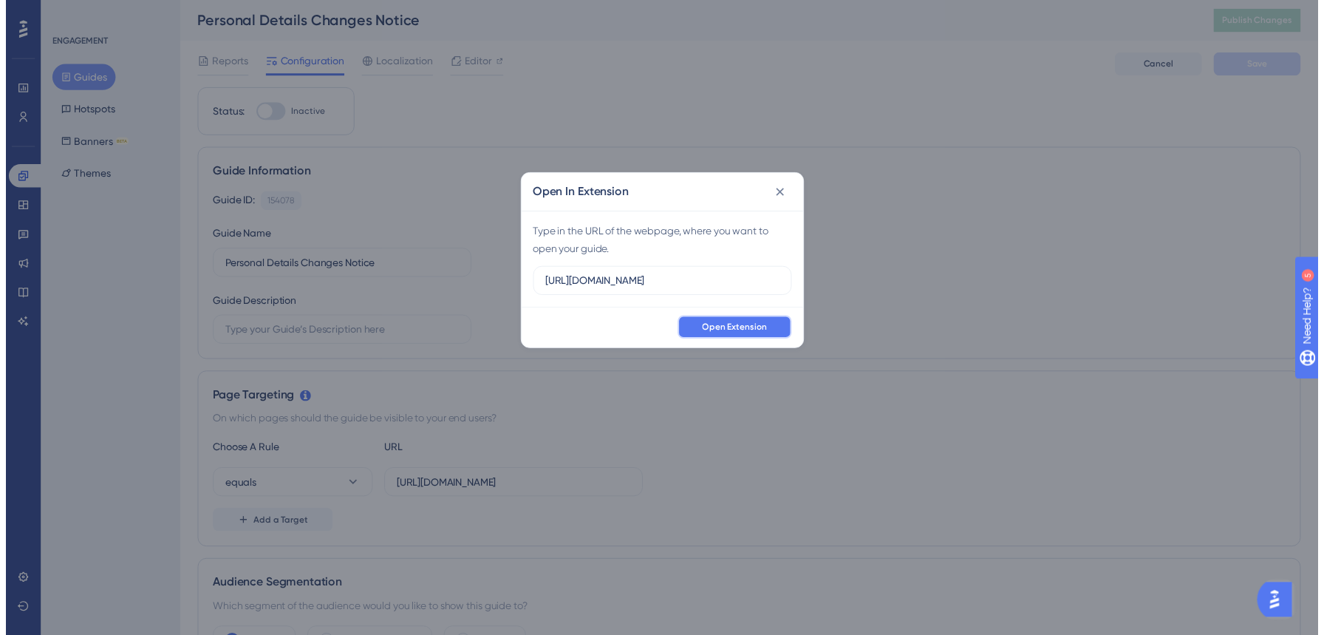
scroll to position [0, 0]
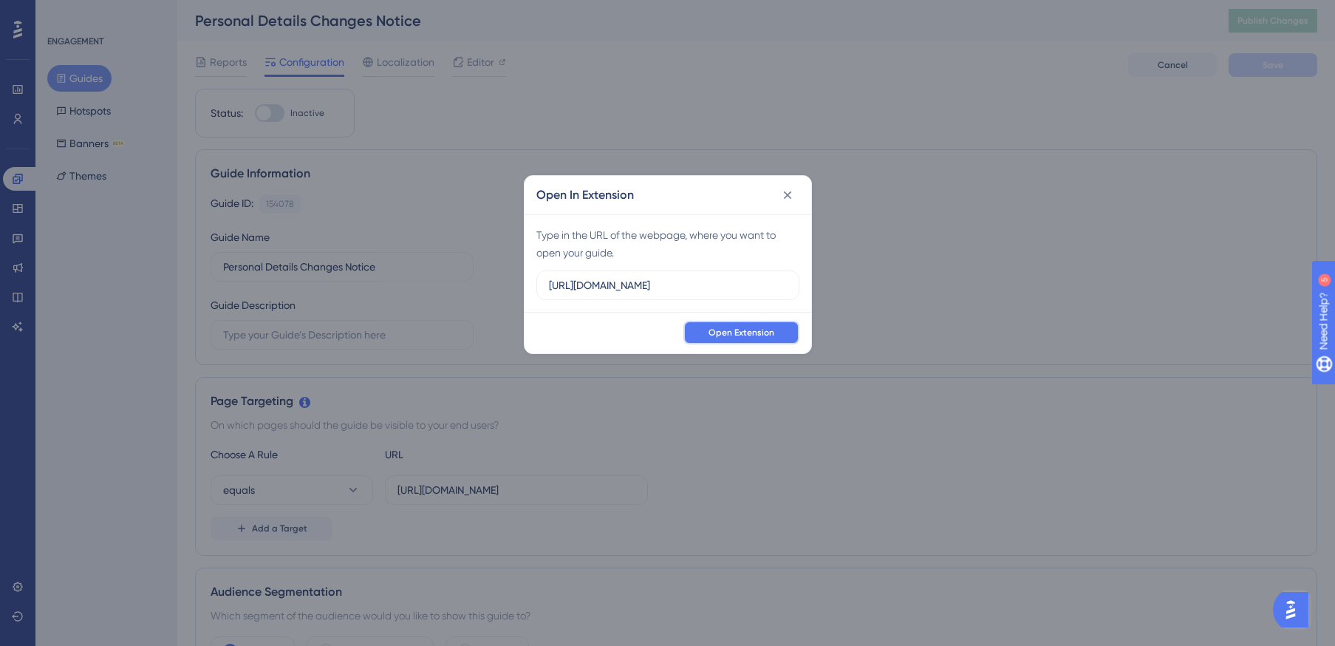
click at [744, 335] on span "Open Extension" at bounding box center [742, 333] width 66 height 12
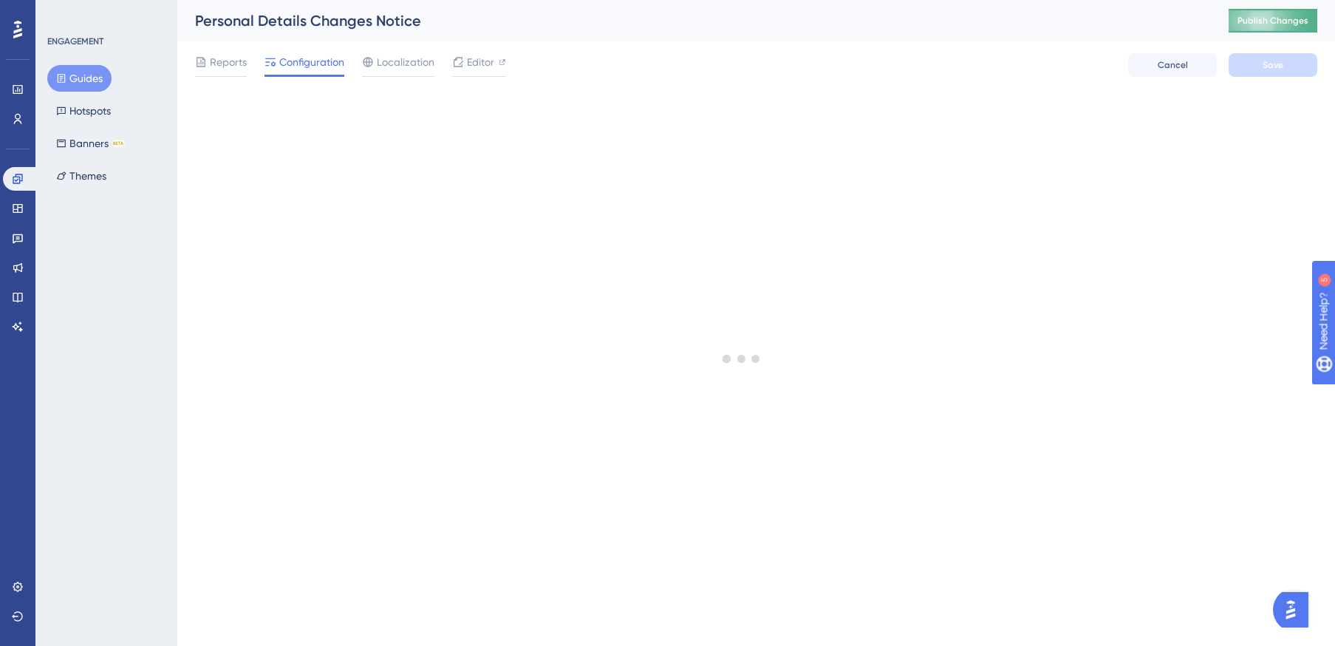
click at [1284, 24] on span "Publish Changes" at bounding box center [1273, 21] width 71 height 12
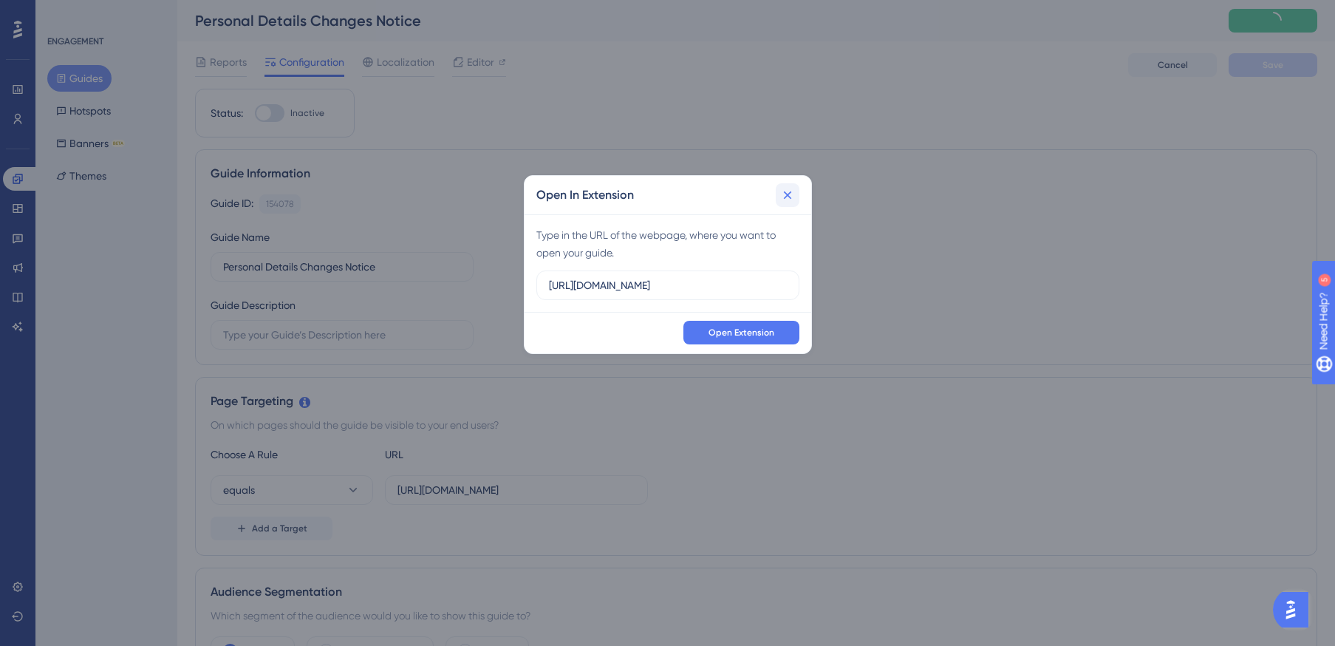
click at [788, 191] on icon at bounding box center [787, 195] width 15 height 15
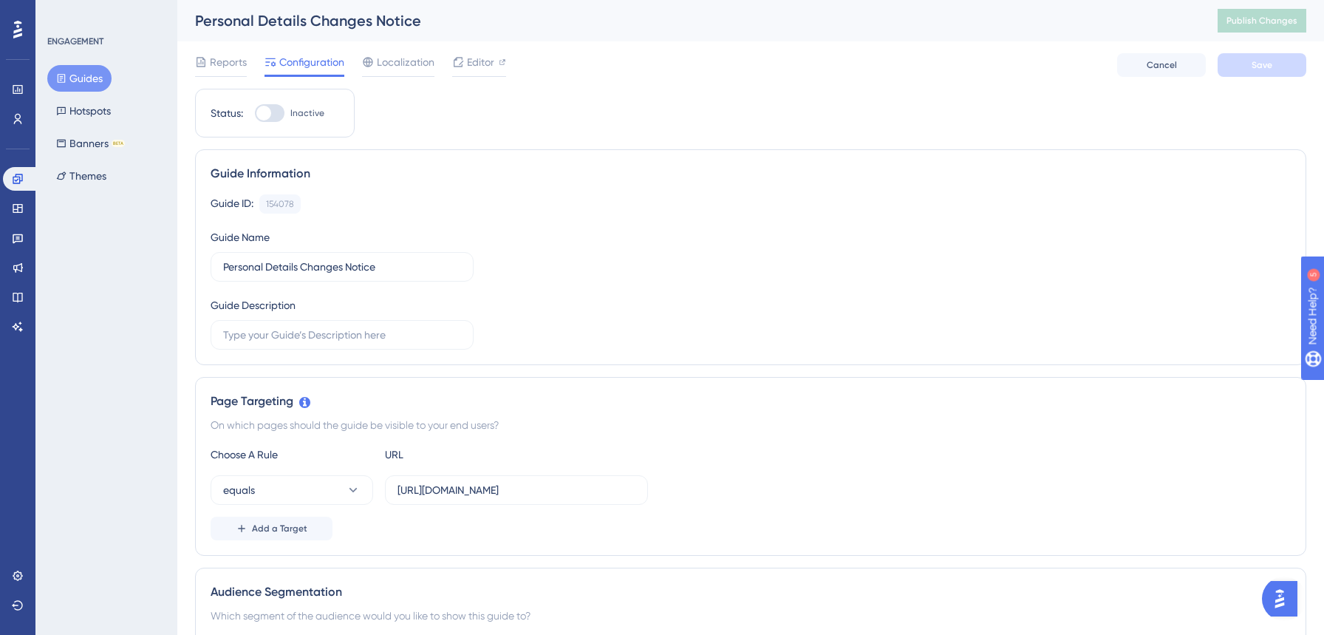
click at [273, 115] on div at bounding box center [270, 113] width 30 height 18
click at [255, 114] on input "Inactive" at bounding box center [254, 113] width 1 height 1
checkbox input "true"
click at [1249, 64] on button "Save" at bounding box center [1262, 65] width 89 height 24
click at [1275, 20] on span "Publish Changes" at bounding box center [1261, 21] width 71 height 12
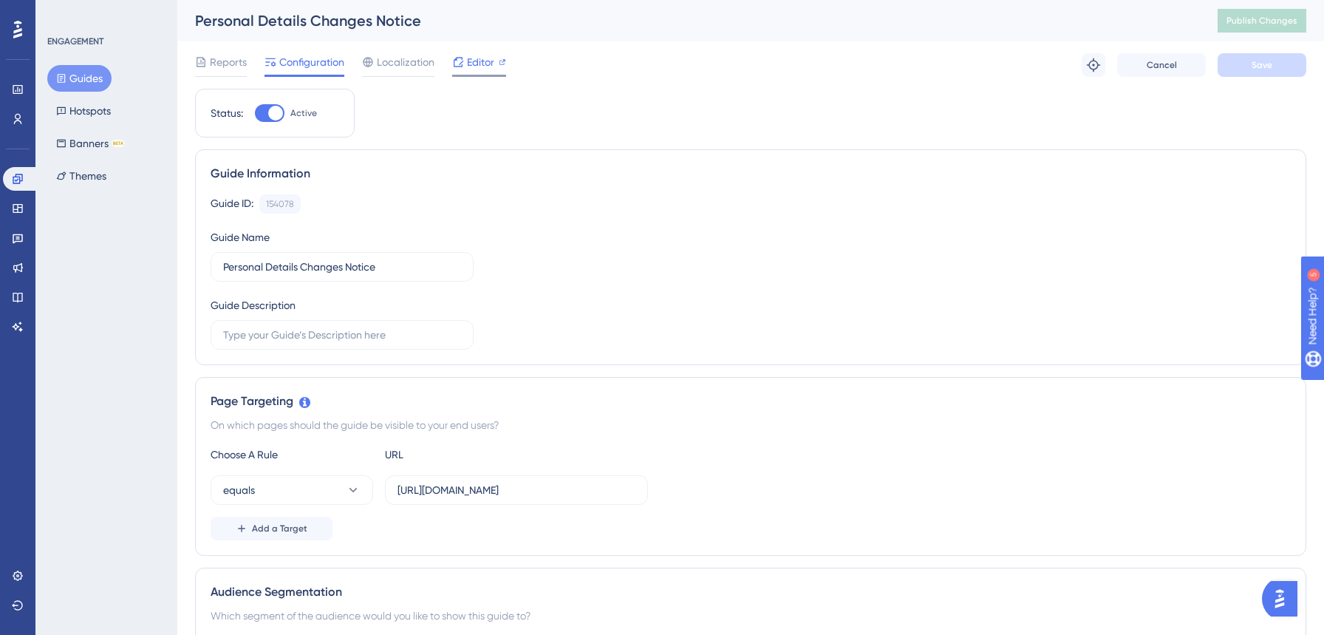
click at [471, 66] on span "Editor" at bounding box center [480, 62] width 27 height 18
click at [480, 64] on span "Editor" at bounding box center [480, 62] width 27 height 18
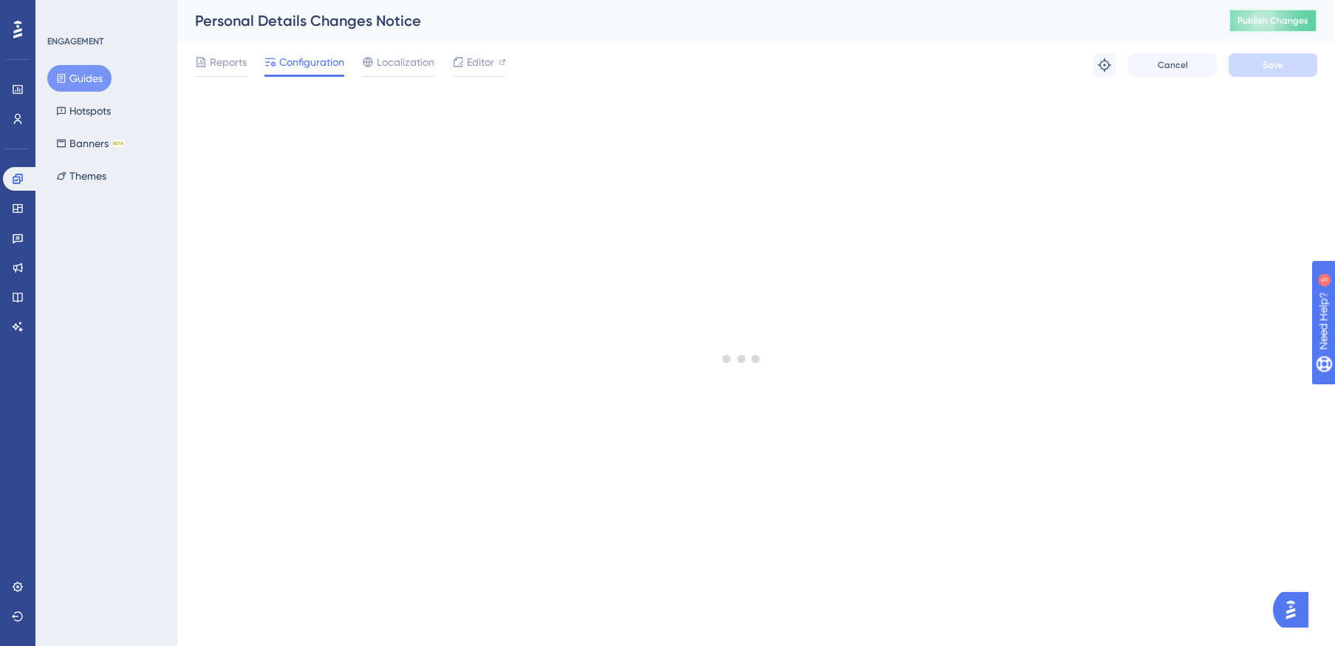
click at [1258, 30] on button "Publish Changes" at bounding box center [1273, 21] width 89 height 24
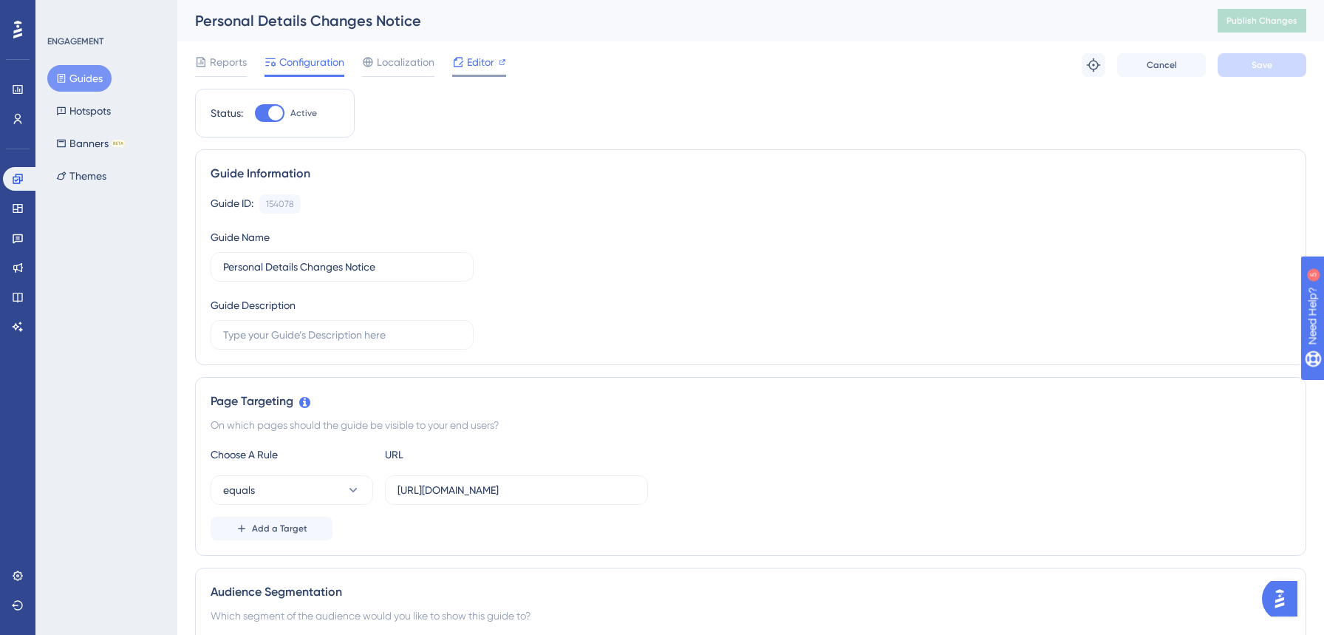
click at [480, 64] on span "Editor" at bounding box center [480, 62] width 27 height 18
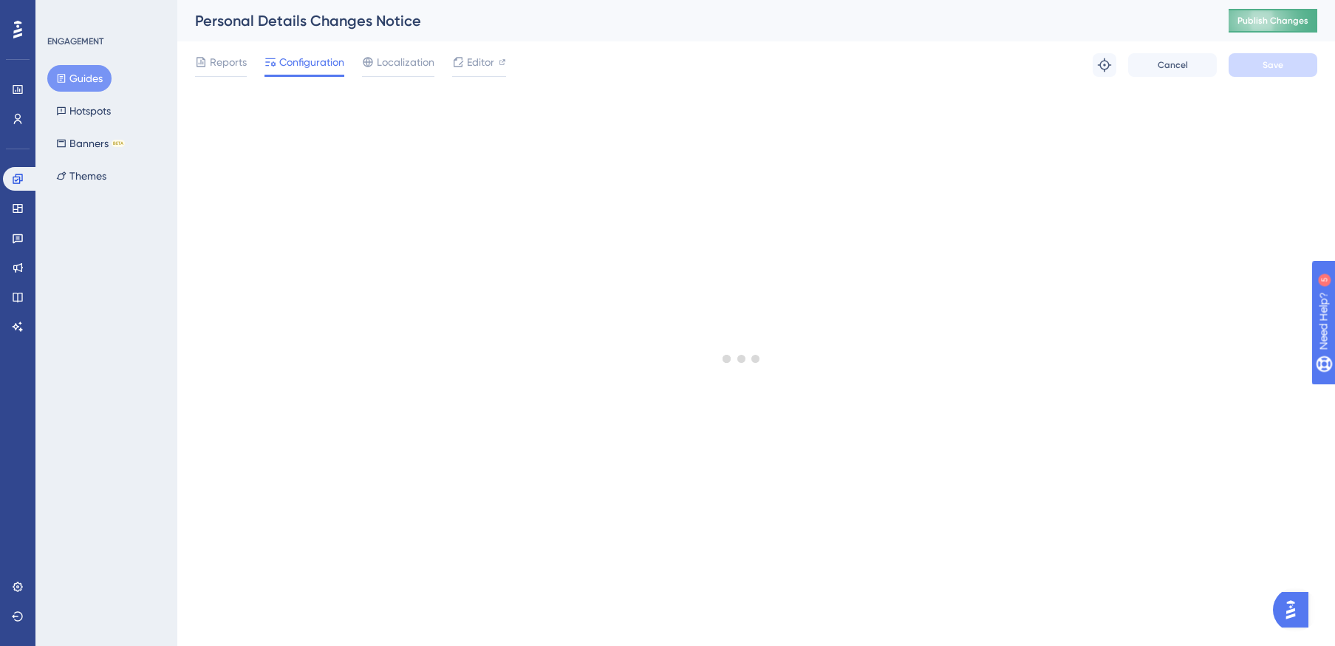
click at [1268, 21] on span "Publish Changes" at bounding box center [1273, 21] width 71 height 12
click at [988, 82] on div "Reports Configuration Localization Editor Troubleshoot Cancel Save" at bounding box center [756, 64] width 1122 height 47
click at [1267, 25] on span "Publish Changes" at bounding box center [1273, 21] width 71 height 12
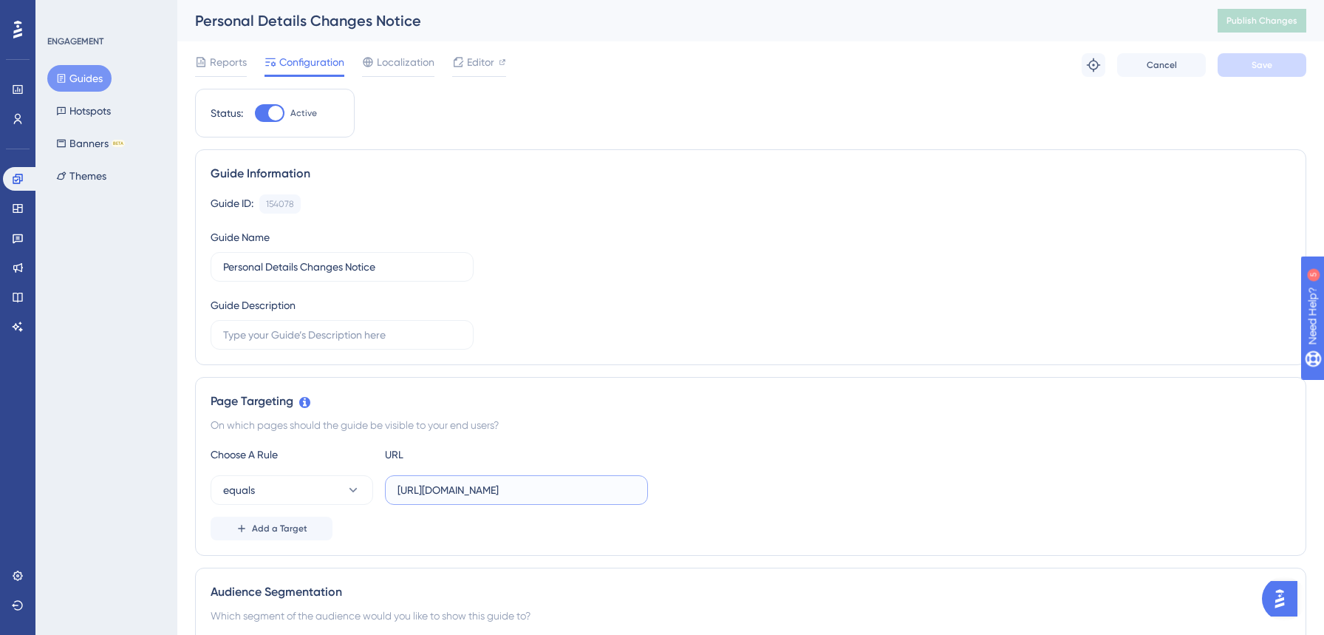
drag, startPoint x: 465, startPoint y: 489, endPoint x: 478, endPoint y: 491, distance: 12.6
click at [478, 491] on input "https://portal-preprod.offsec.com/account/settings" at bounding box center [516, 490] width 238 height 16
click at [467, 489] on input "https://portal-preprod.offsec.com/account/settings" at bounding box center [516, 490] width 238 height 16
type input "https://portal.offsec.com/account/settings"
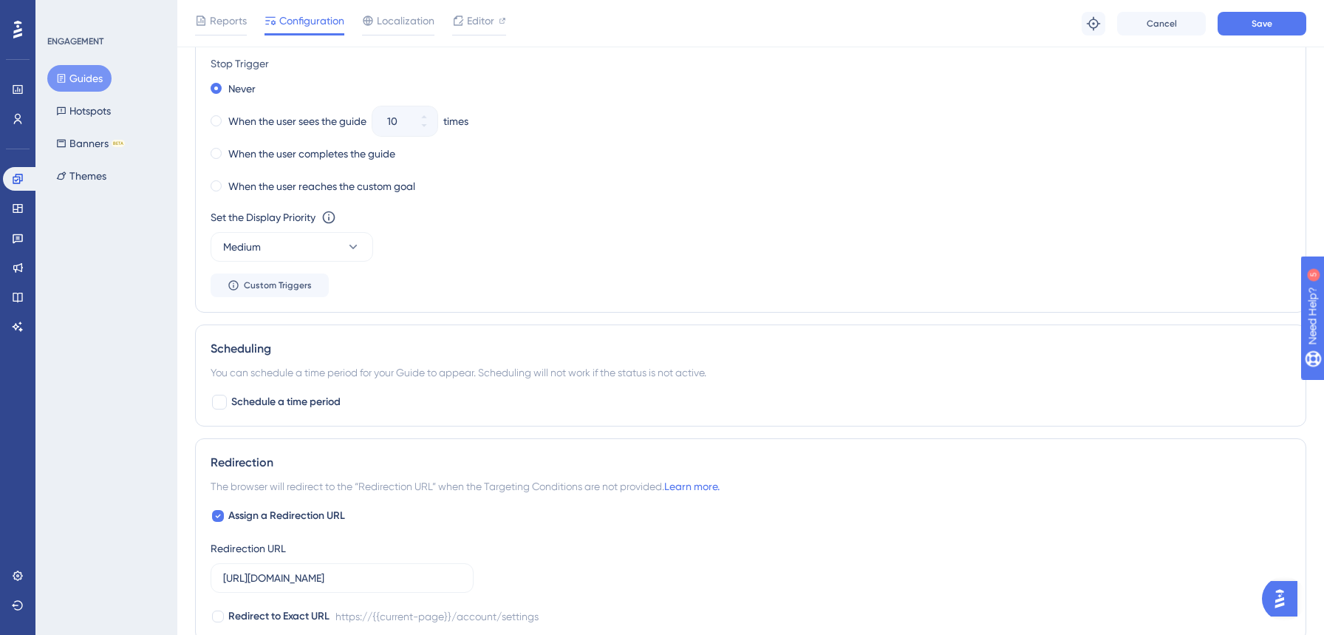
scroll to position [813, 0]
drag, startPoint x: 292, startPoint y: 575, endPoint x: 331, endPoint y: 575, distance: 39.2
click at [331, 575] on input "https://portal-preprod.offsec.com/account/settings" at bounding box center [342, 575] width 238 height 16
type input "https://portal.offsec.com/account/settings"
click at [595, 575] on div "Assign a Redirection URL Redirection URL https://portal.offsec.com/account/sett…" at bounding box center [751, 564] width 1080 height 118
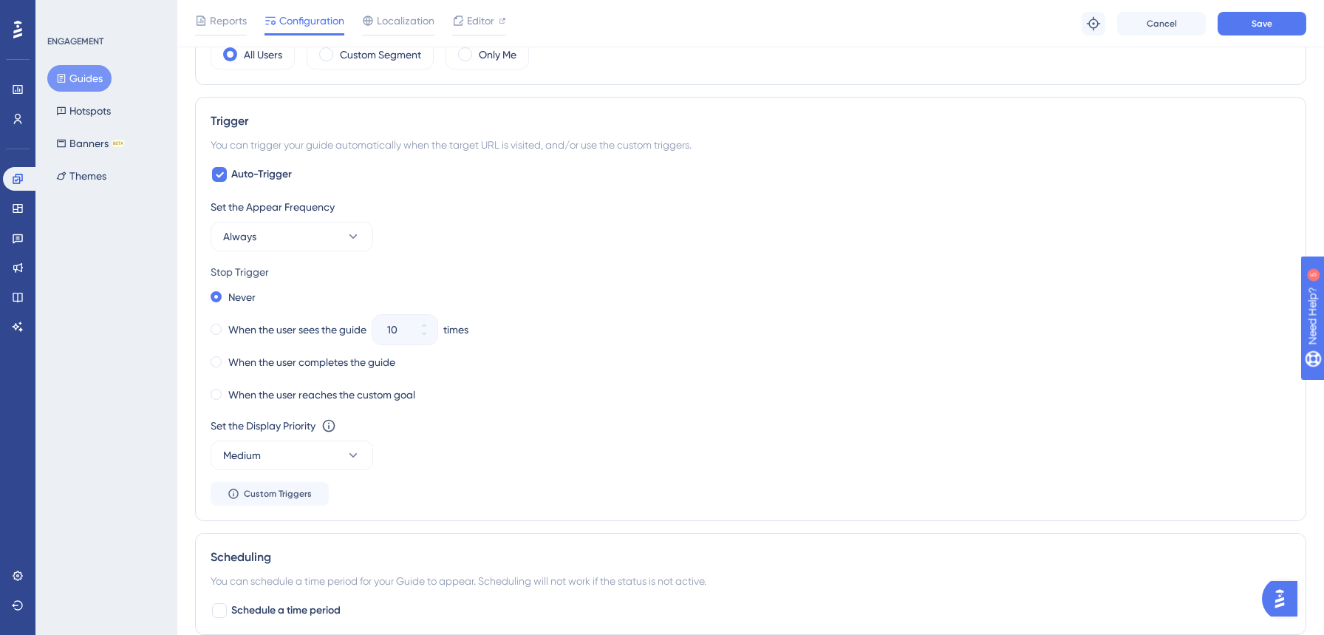
scroll to position [600, 0]
click at [1258, 24] on span "Save" at bounding box center [1262, 24] width 21 height 12
click at [321, 455] on button "Medium" at bounding box center [292, 458] width 163 height 30
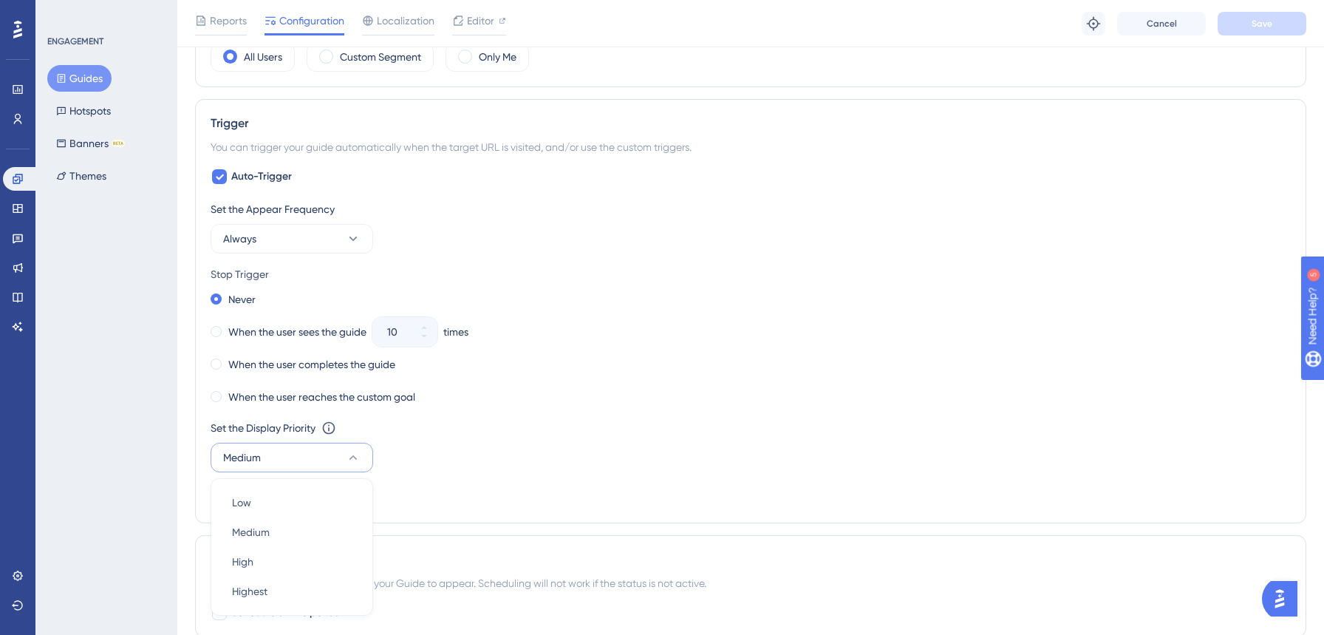
scroll to position [829, 0]
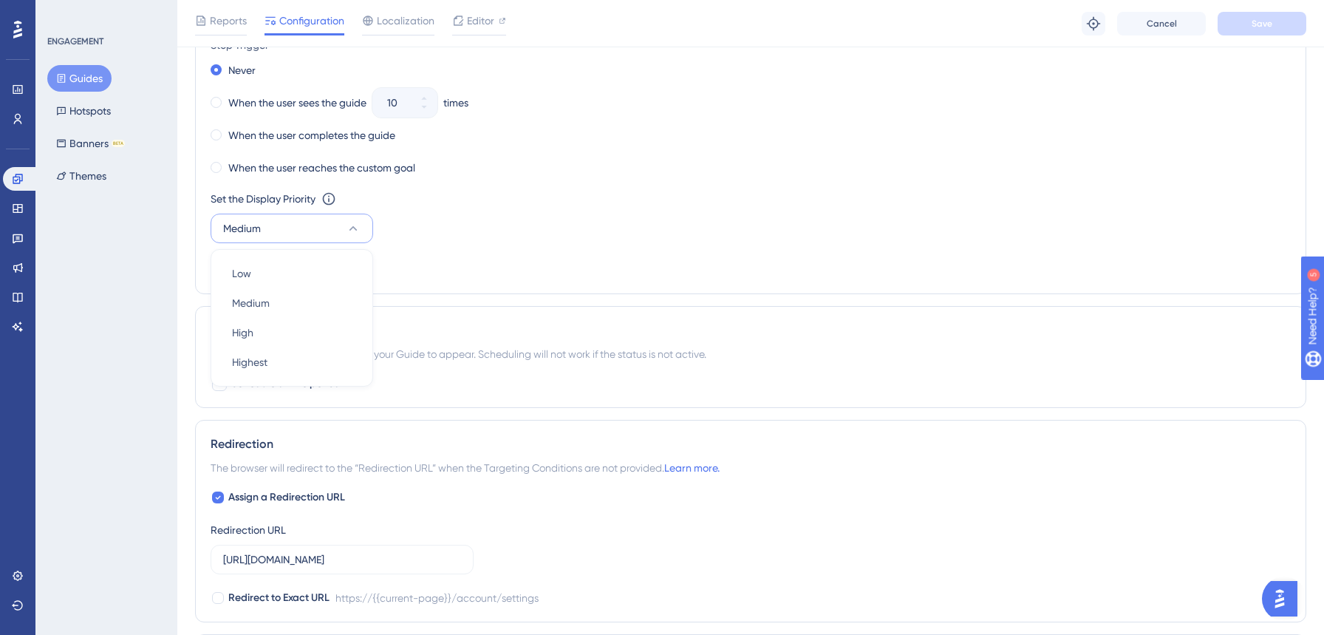
click at [596, 254] on div "Set the Appear Frequency Always Stop Trigger Never When the user sees the guide…" at bounding box center [751, 124] width 1080 height 307
click at [616, 228] on div "Set the Display Priority This option will set the display priority between auto…" at bounding box center [751, 216] width 1080 height 53
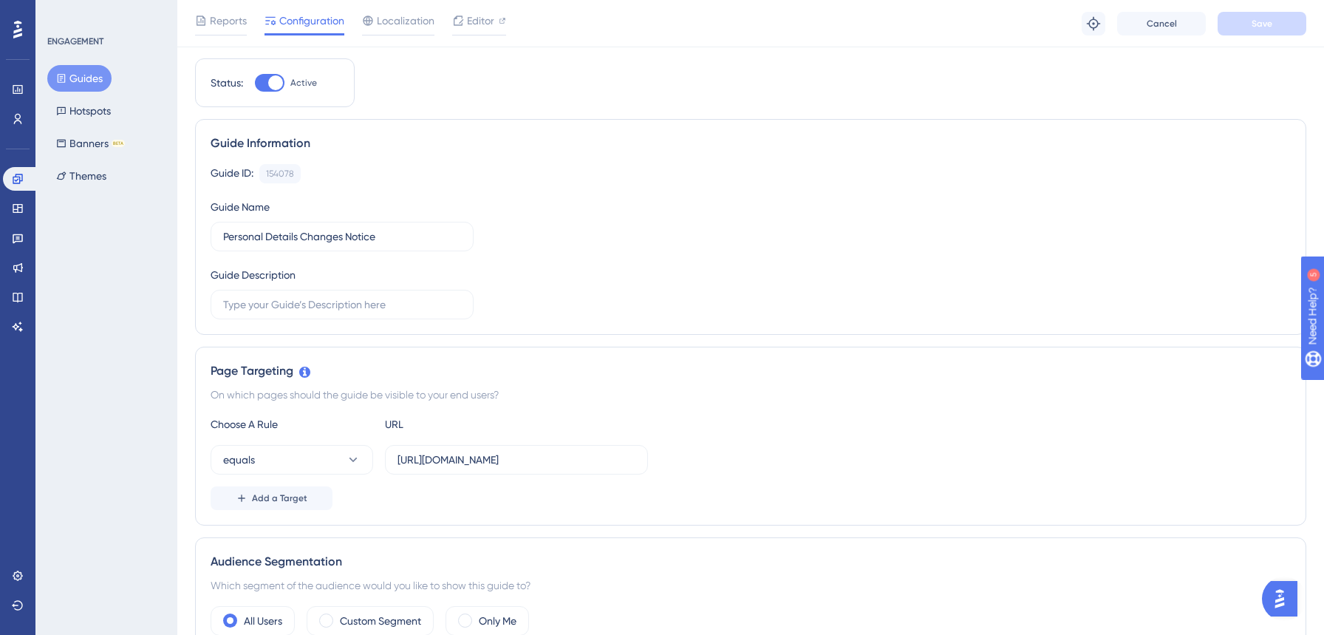
scroll to position [0, 0]
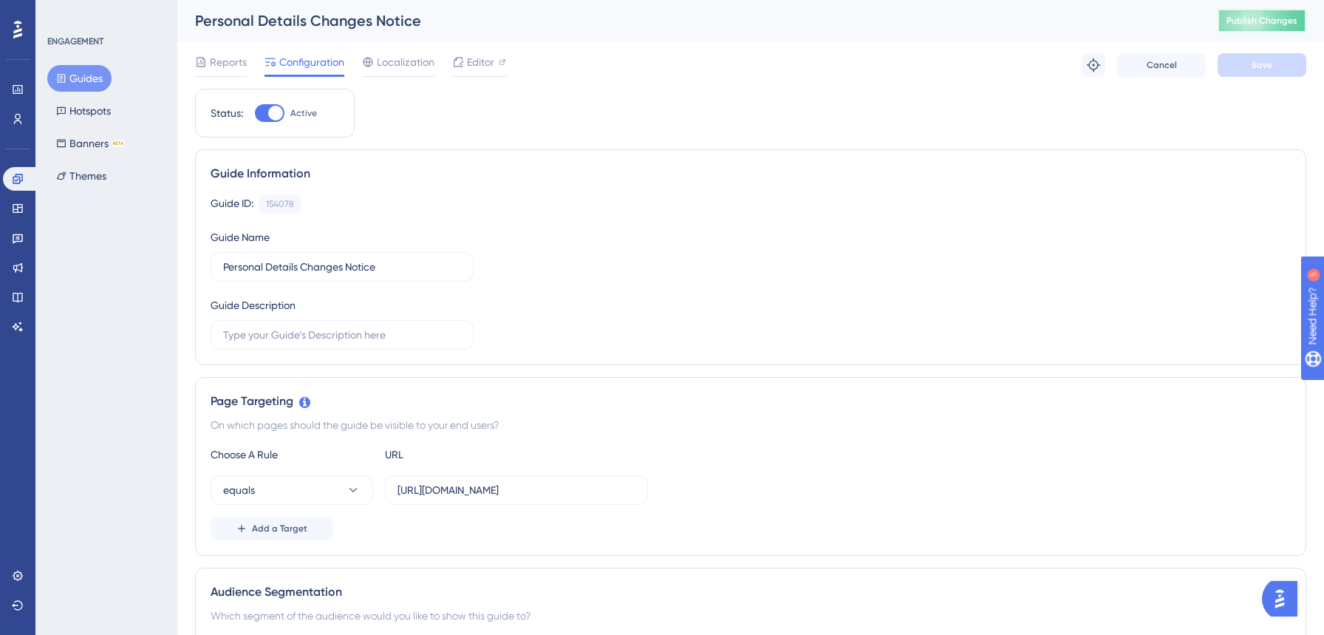
click at [1275, 19] on span "Publish Changes" at bounding box center [1261, 21] width 71 height 12
click at [479, 61] on span "Editor" at bounding box center [480, 62] width 27 height 18
click at [1269, 24] on span "Publish Changes" at bounding box center [1261, 21] width 71 height 12
click at [482, 66] on span "Editor" at bounding box center [480, 62] width 27 height 18
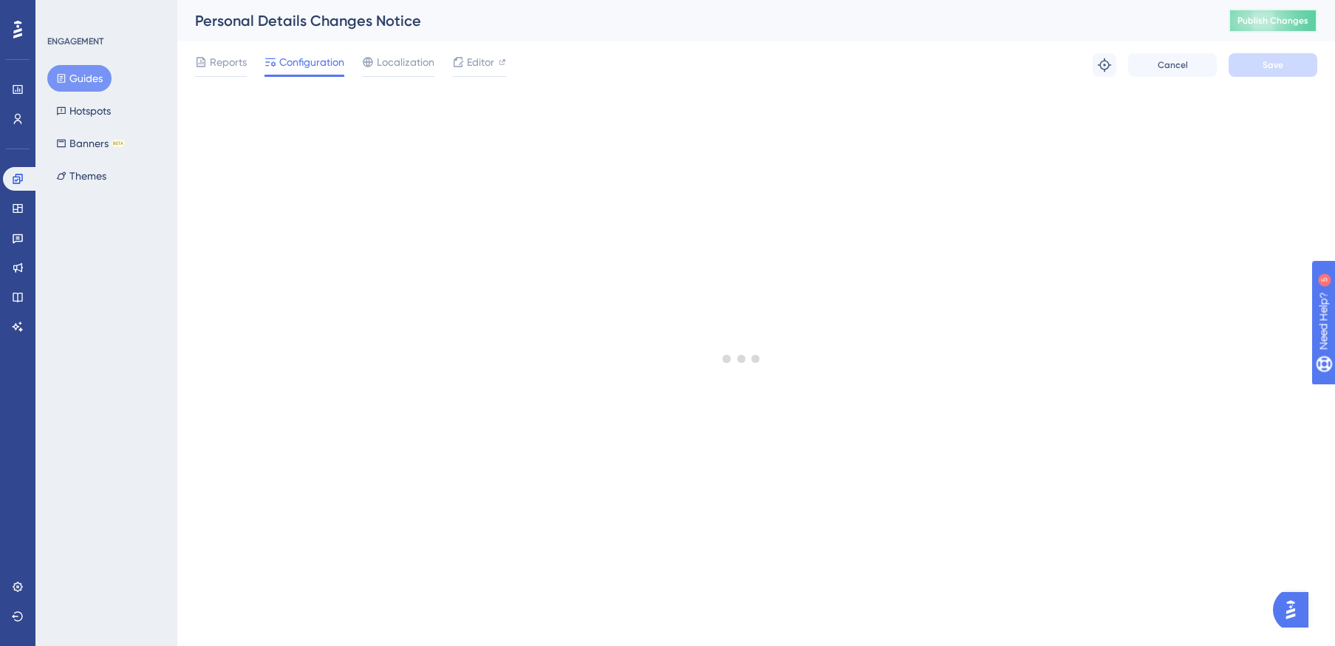
click at [1273, 24] on span "Publish Changes" at bounding box center [1273, 21] width 71 height 12
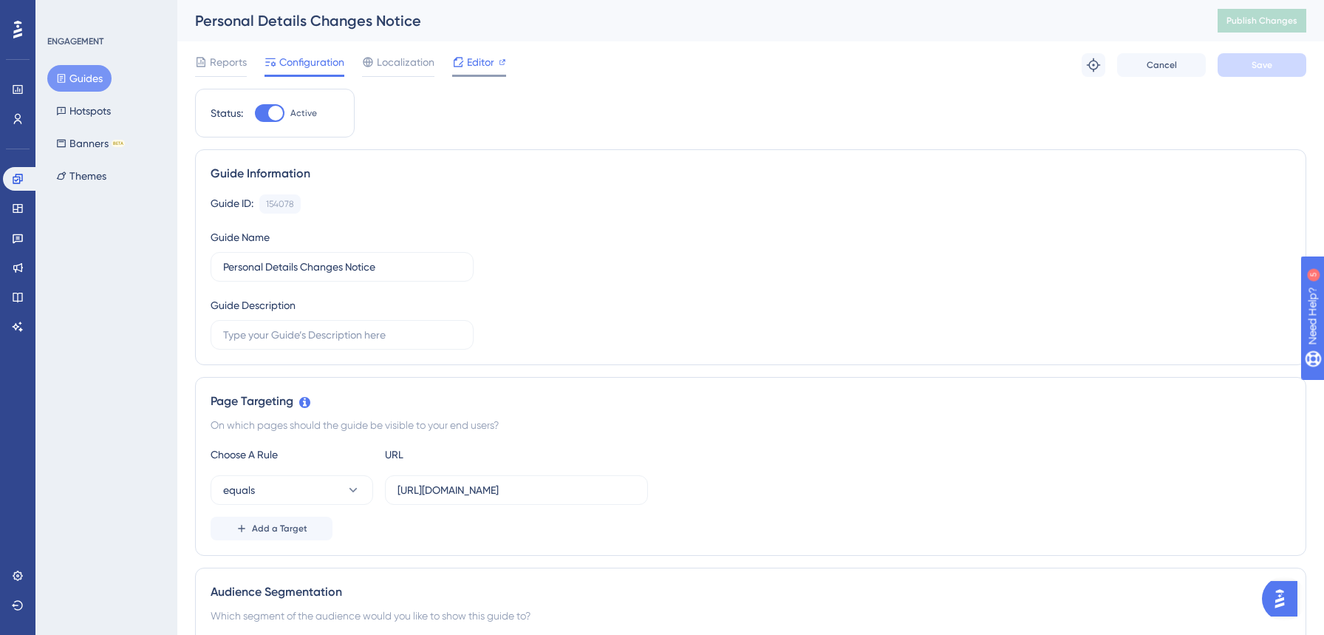
click at [477, 64] on span "Editor" at bounding box center [480, 62] width 27 height 18
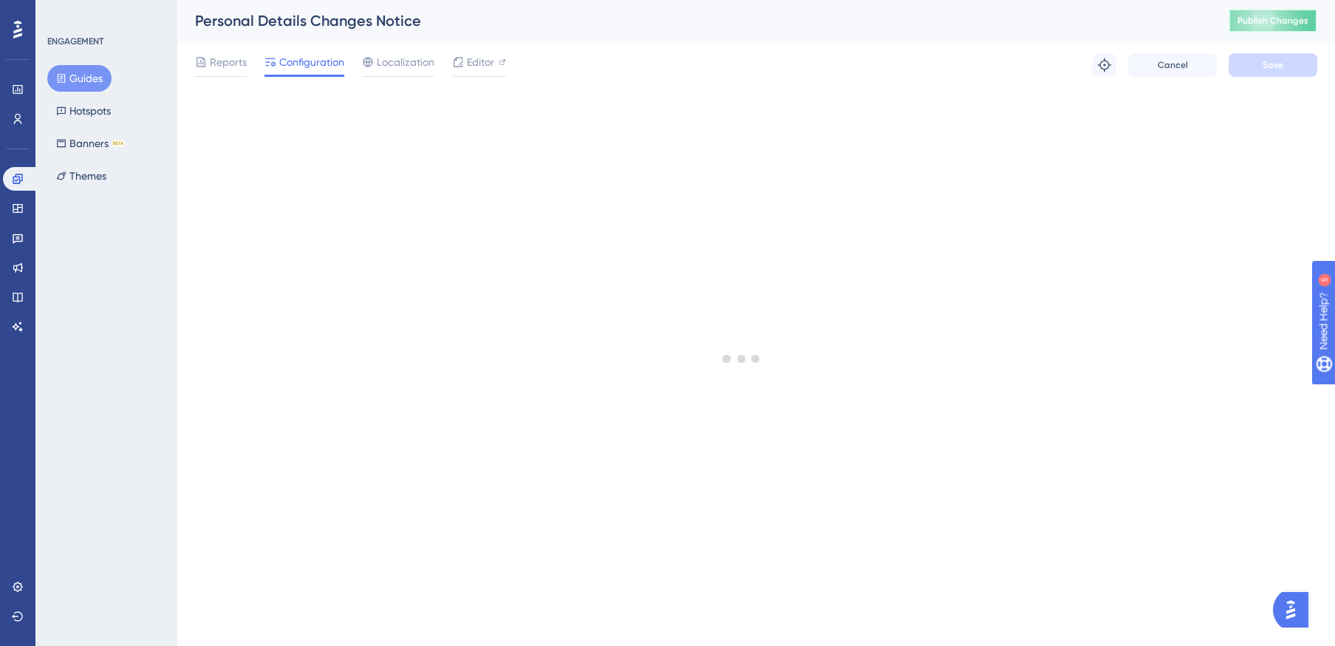
click at [1264, 9] on button "Publish Changes" at bounding box center [1273, 21] width 89 height 24
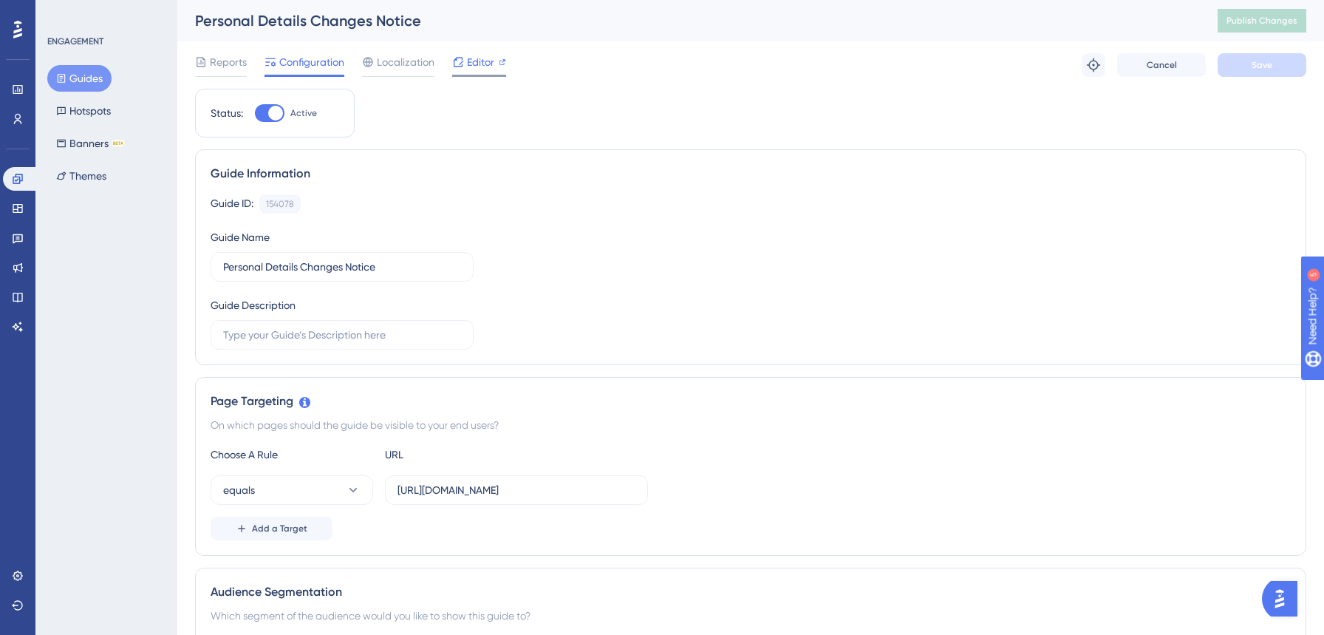
click at [481, 66] on span "Editor" at bounding box center [480, 62] width 27 height 18
click at [1272, 18] on span "Publish Changes" at bounding box center [1261, 21] width 71 height 12
click at [477, 65] on span "Editor" at bounding box center [480, 62] width 27 height 18
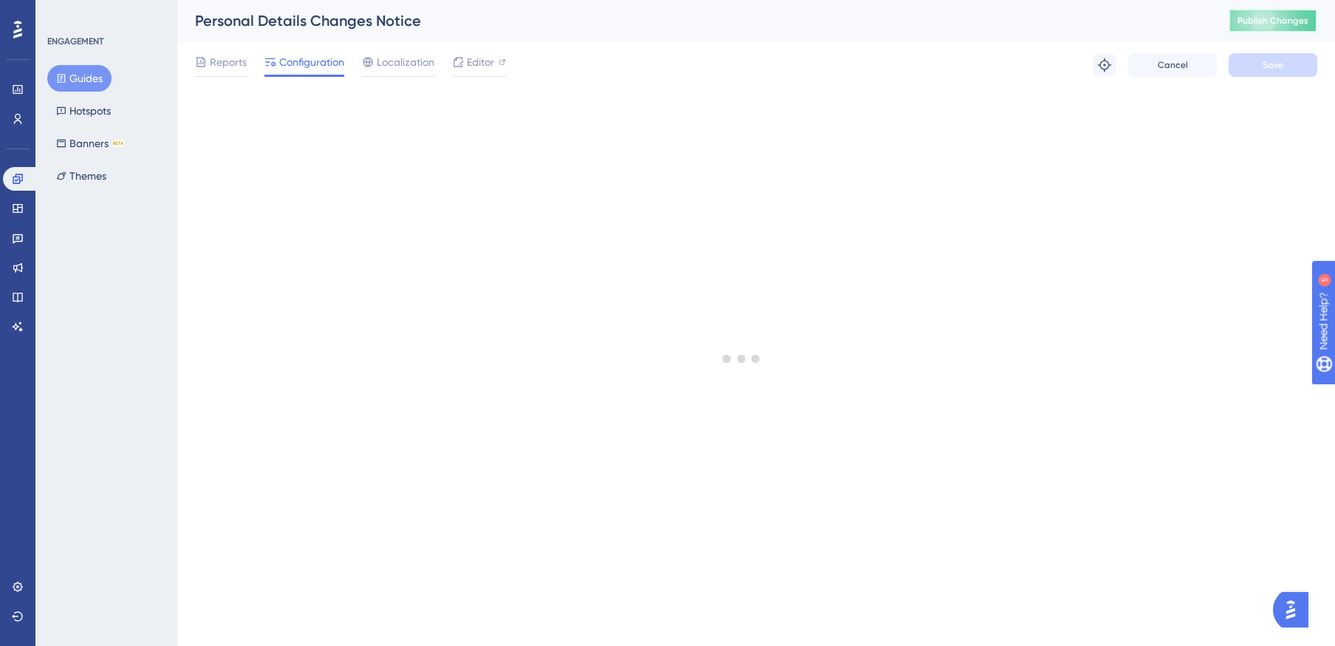
click at [1263, 28] on button "Publish Changes" at bounding box center [1273, 21] width 89 height 24
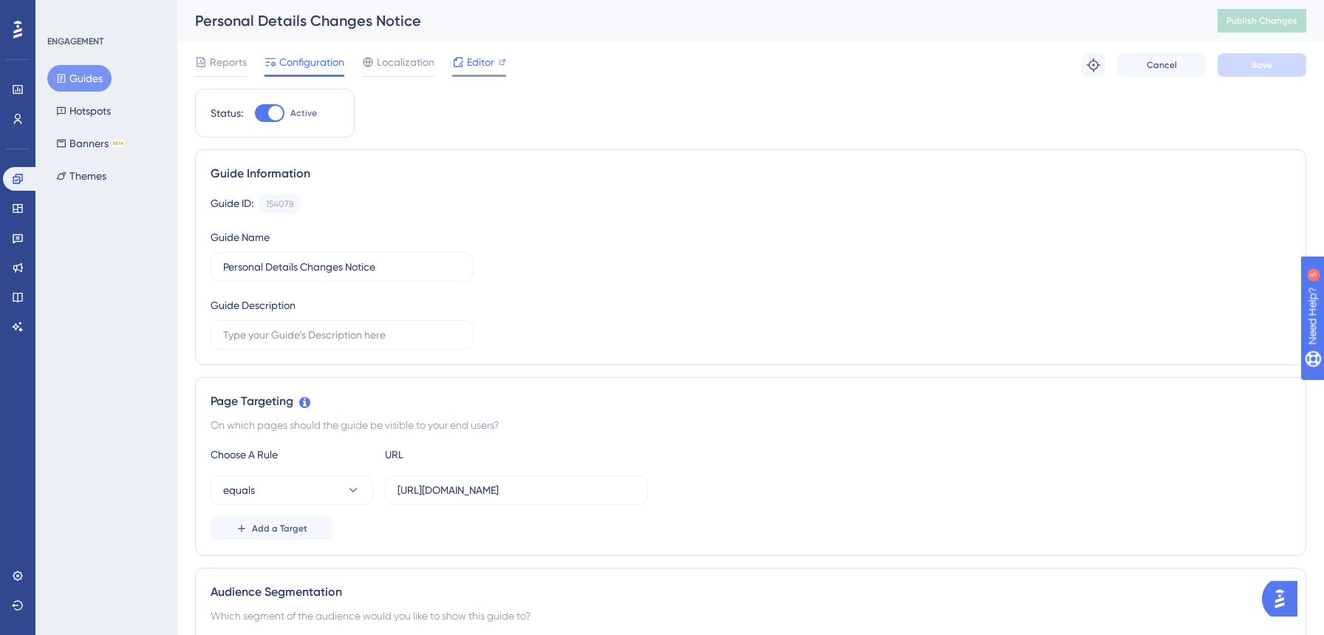
click at [476, 66] on span "Editor" at bounding box center [480, 62] width 27 height 18
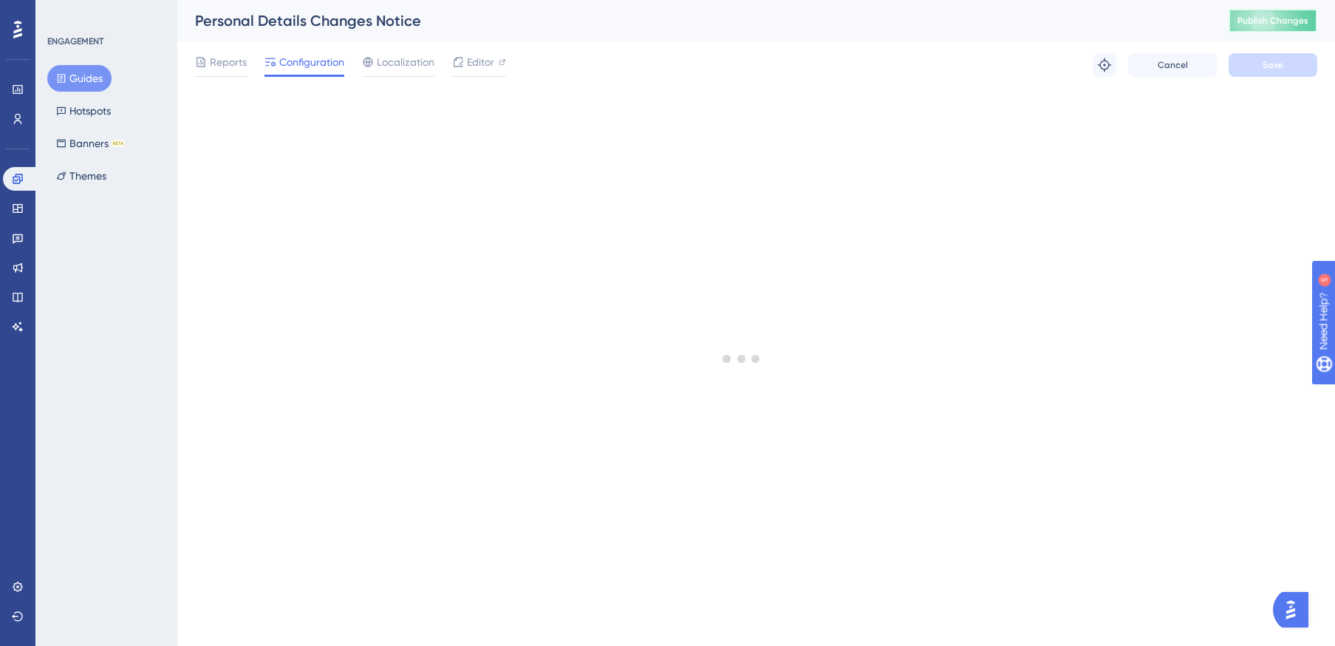
click at [1293, 24] on span "Publish Changes" at bounding box center [1273, 21] width 71 height 12
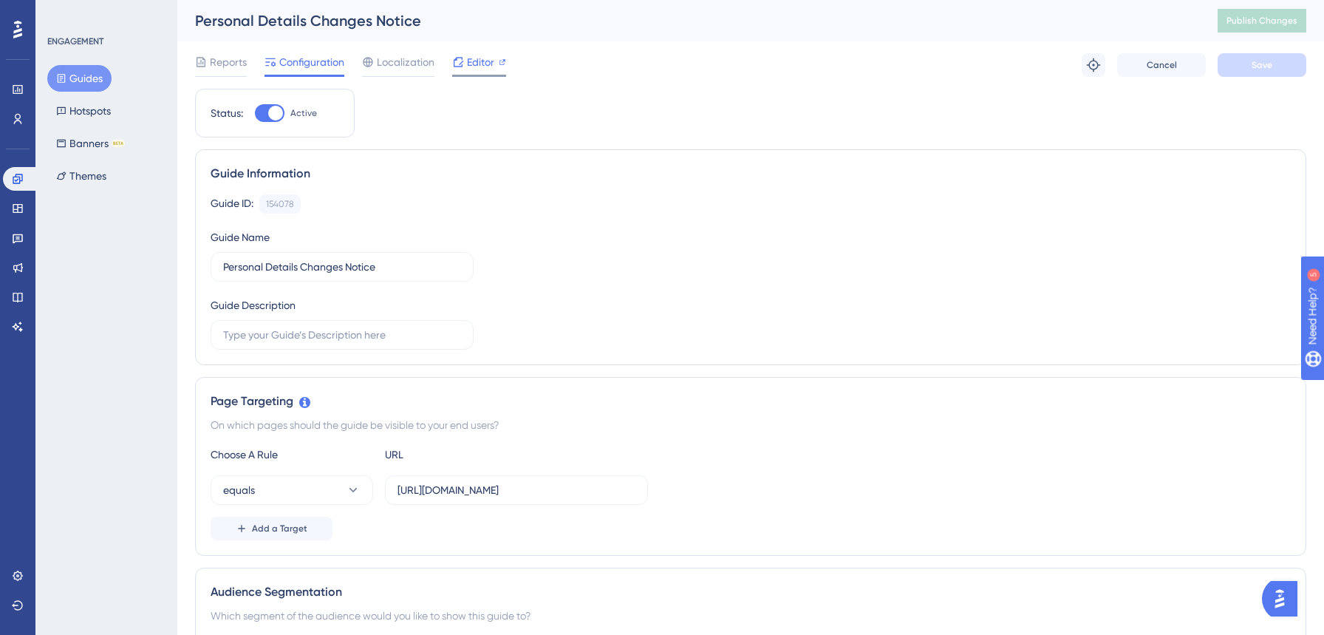
click at [485, 64] on span "Editor" at bounding box center [480, 62] width 27 height 18
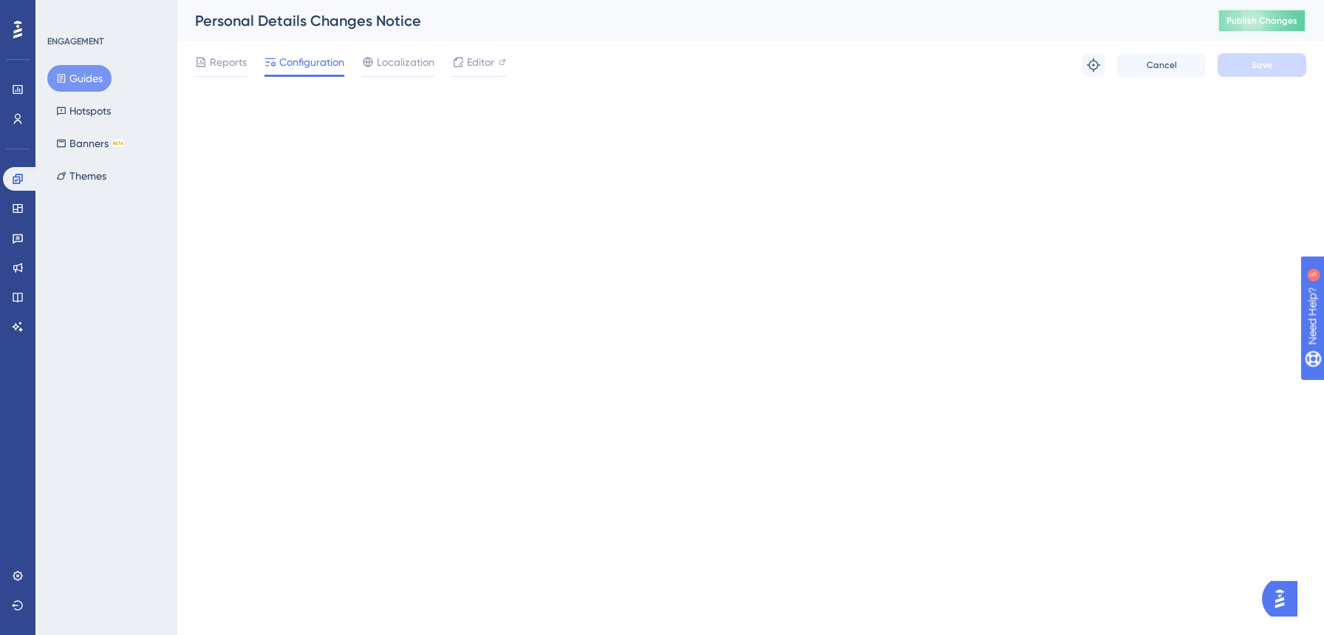
click at [1269, 21] on span "Publish Changes" at bounding box center [1261, 21] width 71 height 12
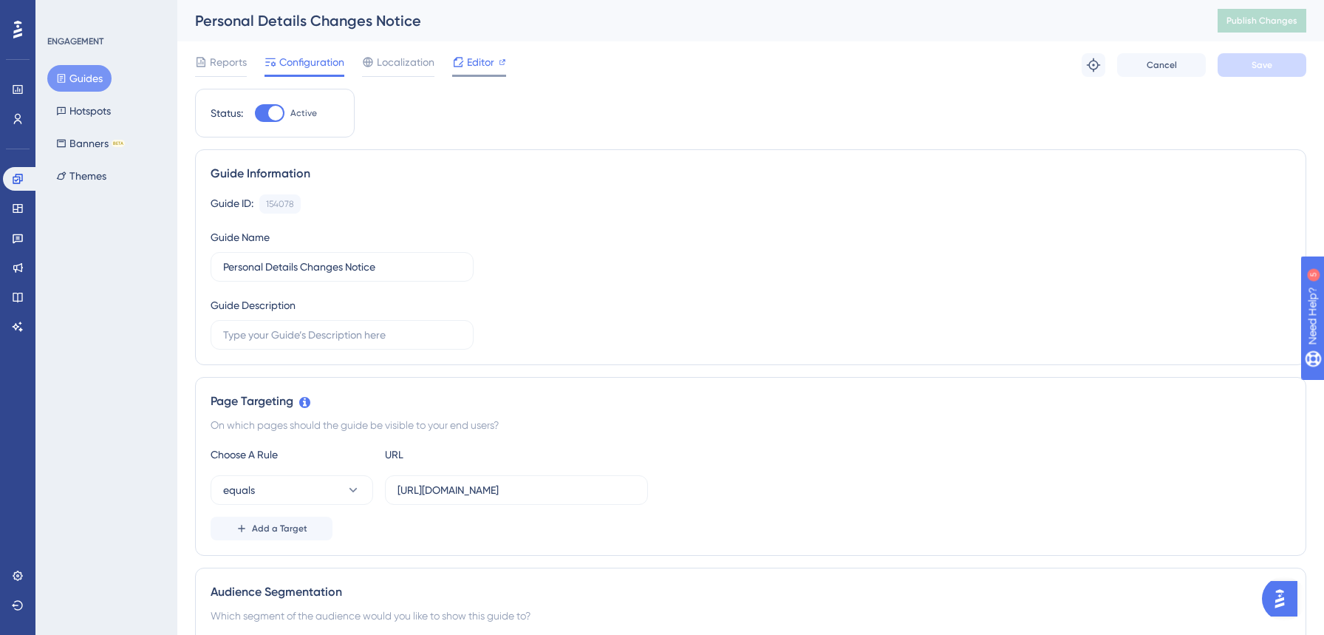
click at [475, 63] on span "Editor" at bounding box center [480, 62] width 27 height 18
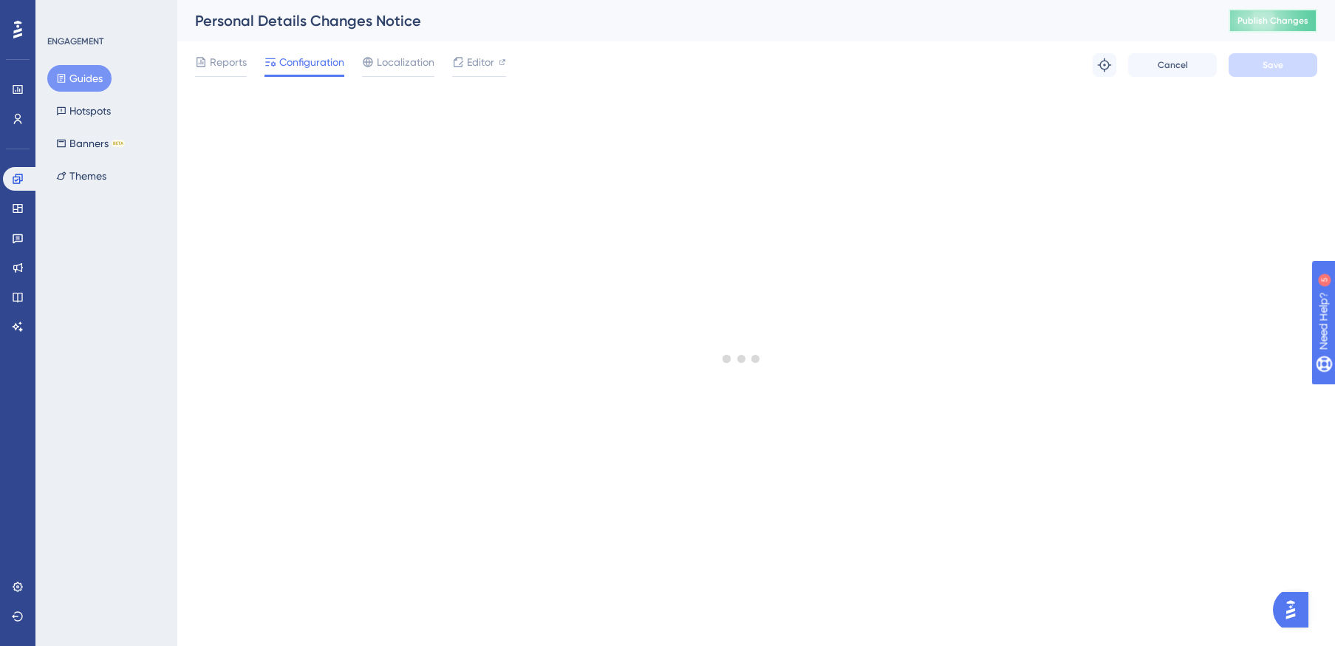
click at [1272, 20] on span "Publish Changes" at bounding box center [1273, 21] width 71 height 12
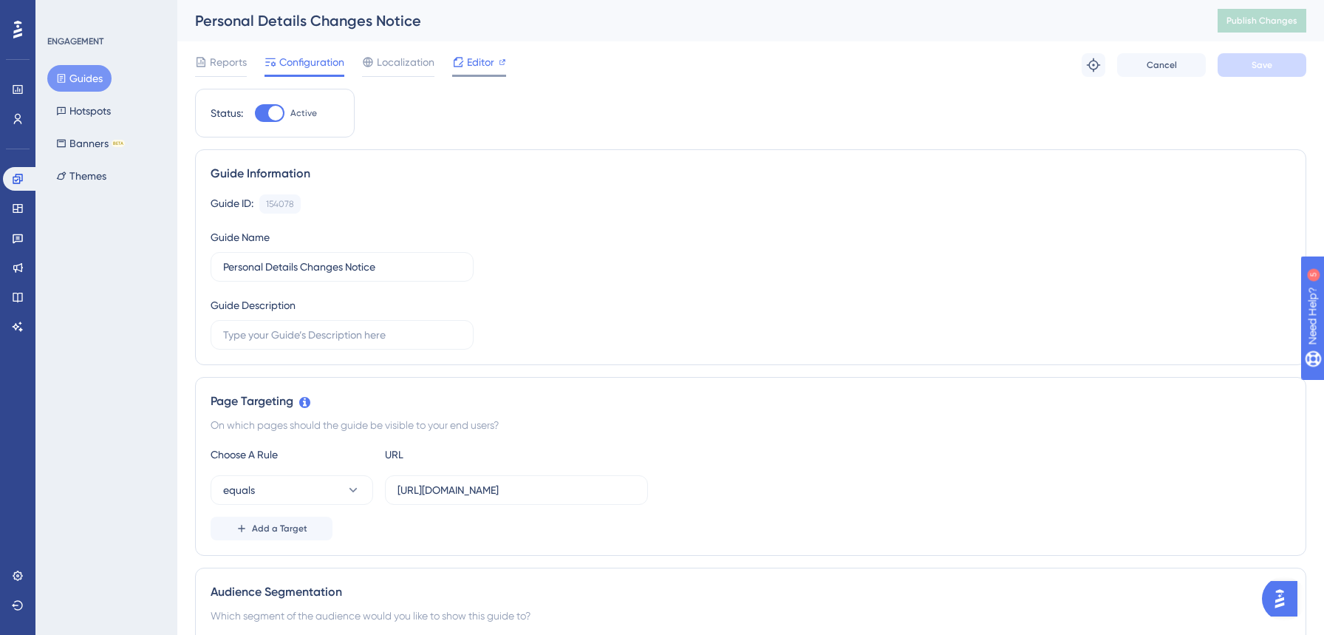
click at [482, 57] on span "Editor" at bounding box center [480, 62] width 27 height 18
click at [477, 63] on span "Editor" at bounding box center [480, 62] width 27 height 18
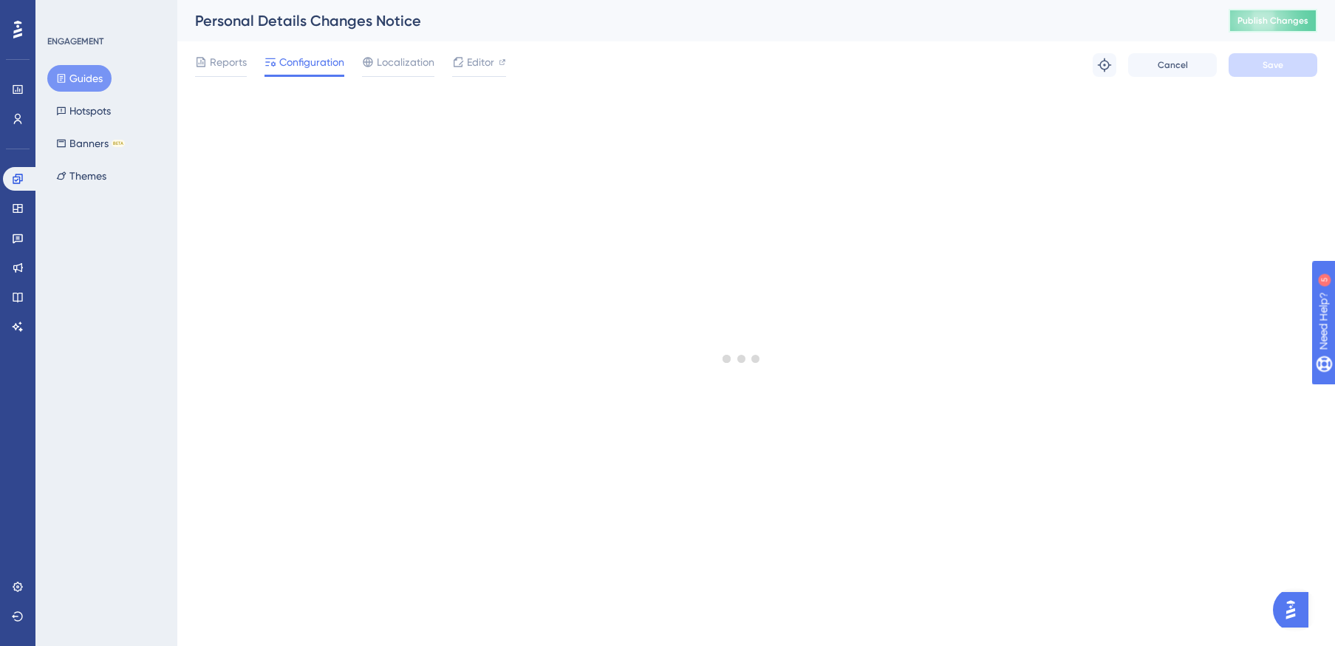
click at [1267, 24] on span "Publish Changes" at bounding box center [1273, 21] width 71 height 12
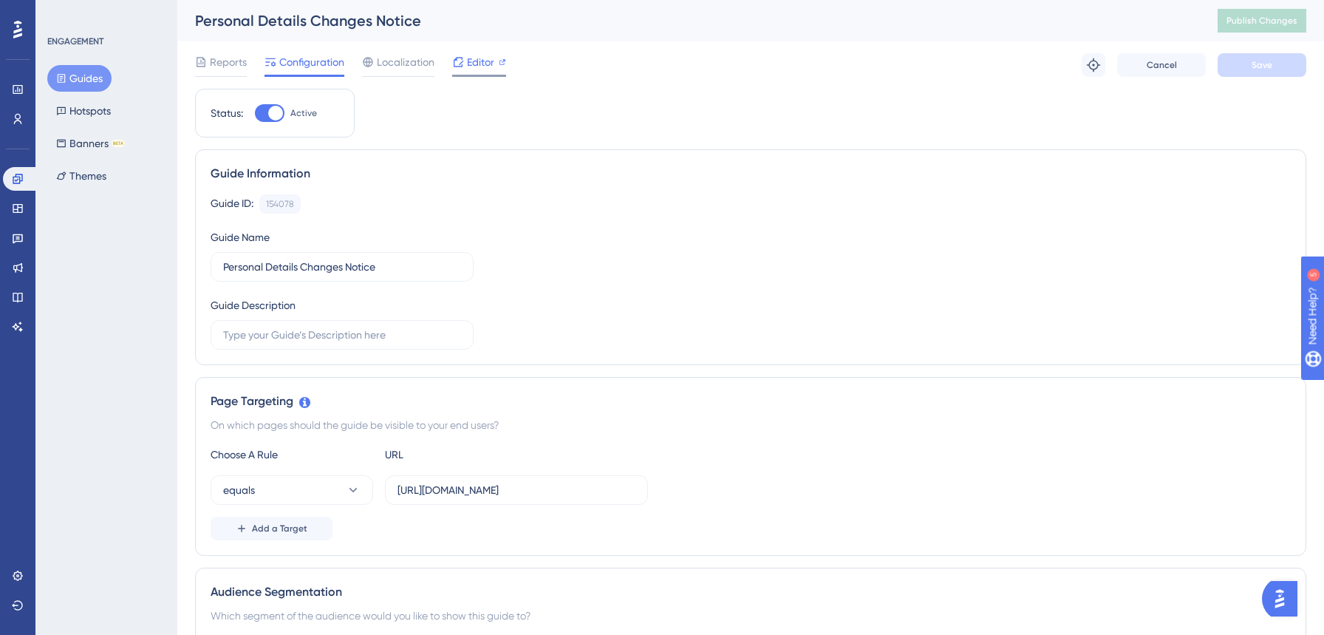
click at [480, 66] on span "Editor" at bounding box center [480, 62] width 27 height 18
click at [470, 66] on span "Editor" at bounding box center [480, 62] width 27 height 18
click at [480, 59] on span "Editor" at bounding box center [480, 62] width 27 height 18
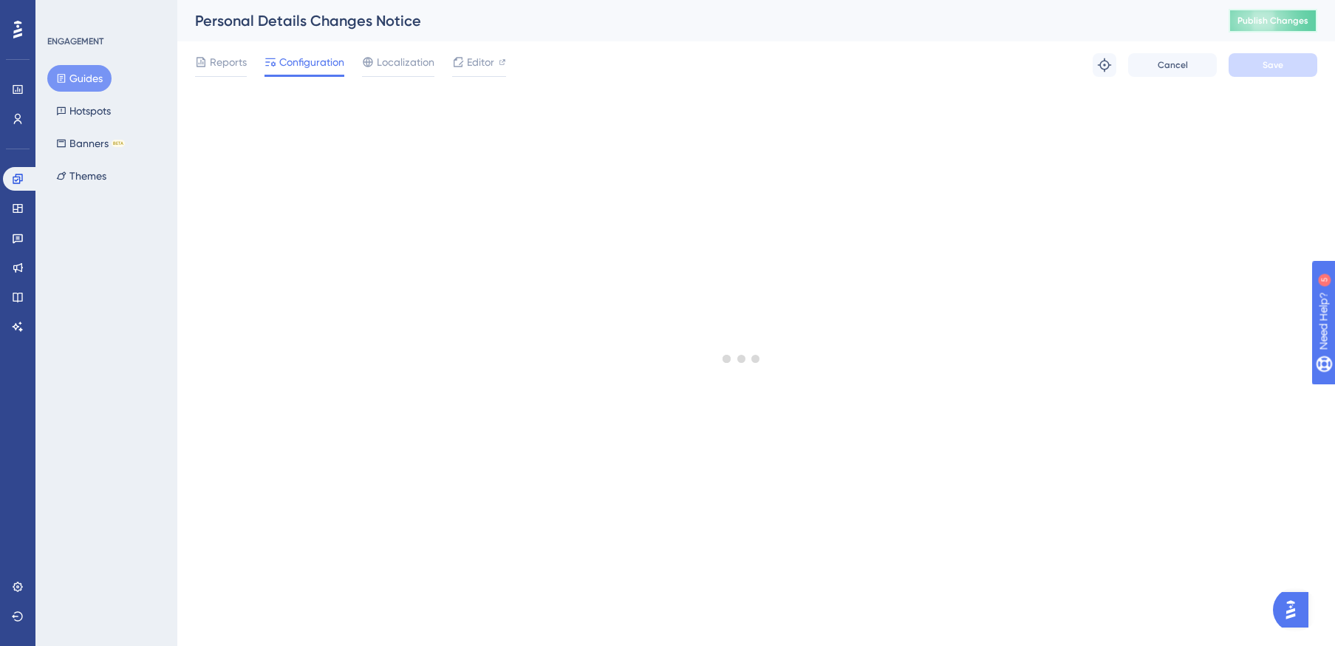
click at [1270, 25] on span "Publish Changes" at bounding box center [1273, 21] width 71 height 12
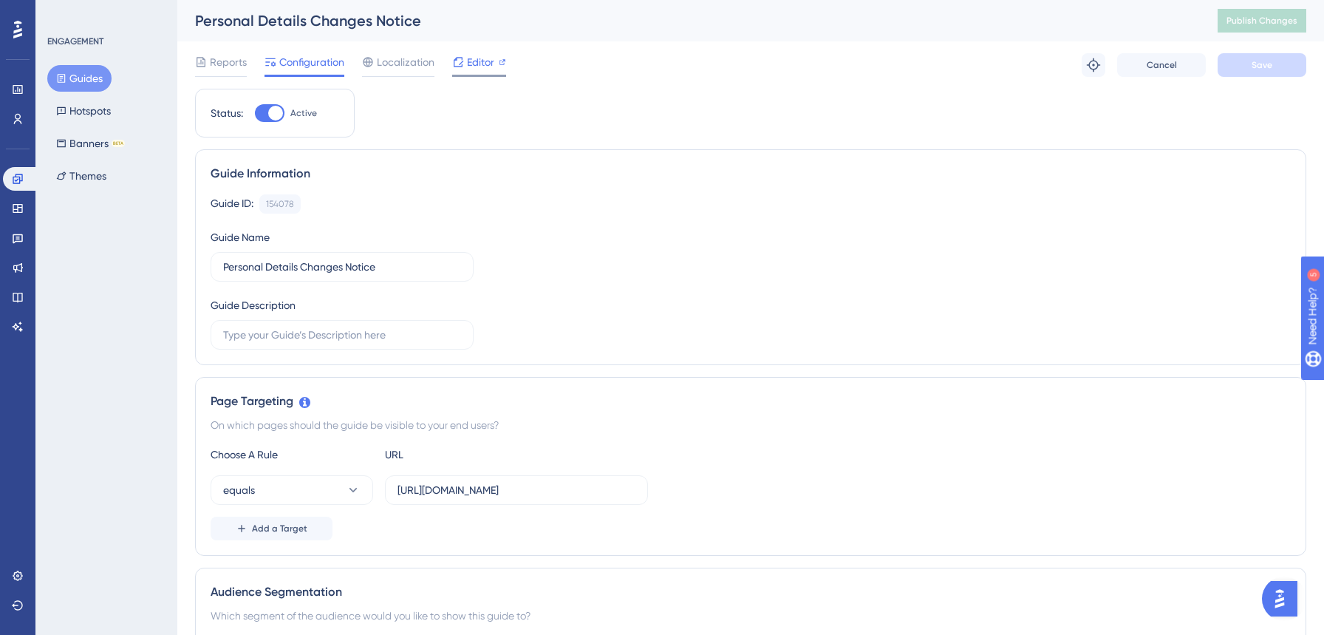
click at [477, 64] on span "Editor" at bounding box center [480, 62] width 27 height 18
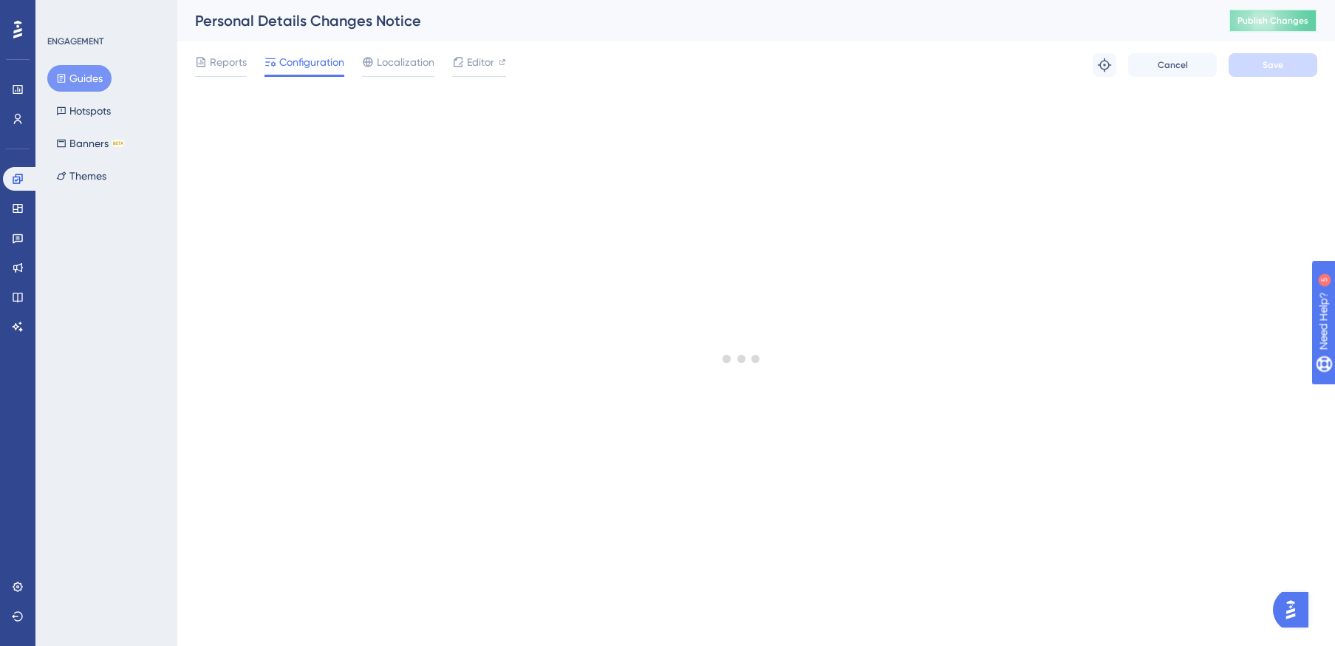
click at [1267, 21] on span "Publish Changes" at bounding box center [1273, 21] width 71 height 12
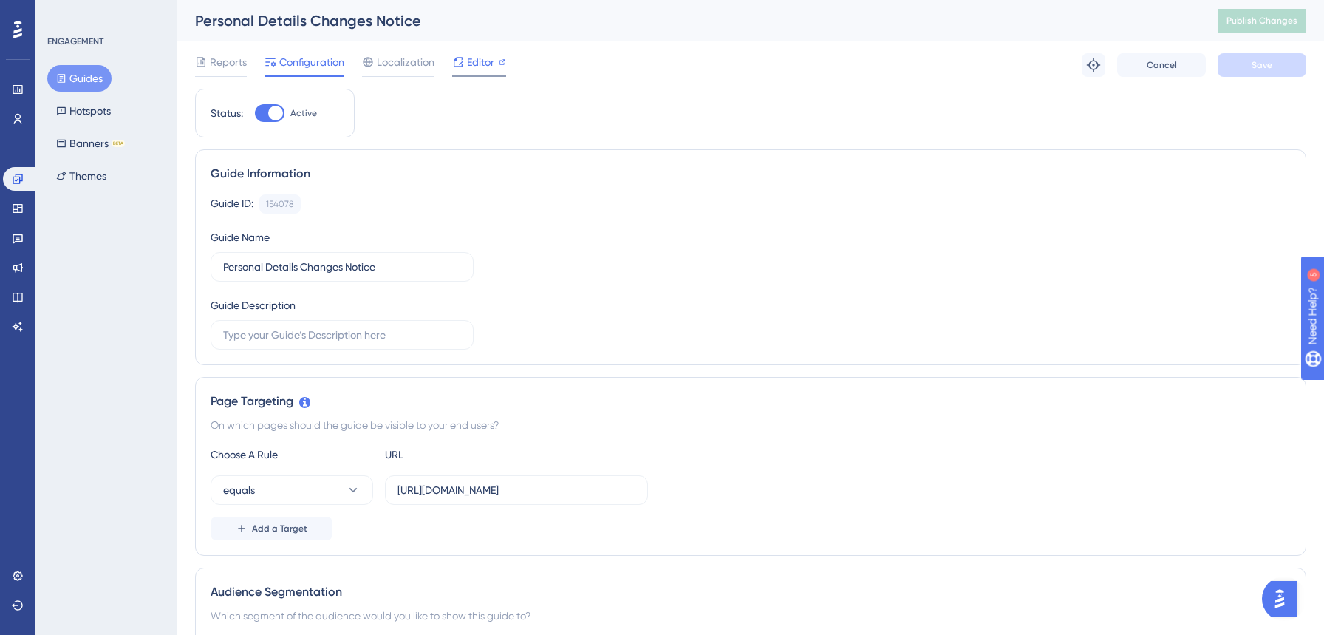
click at [477, 66] on span "Editor" at bounding box center [480, 62] width 27 height 18
click at [1258, 21] on span "Publish Changes" at bounding box center [1261, 21] width 71 height 12
click at [487, 63] on span "Editor" at bounding box center [480, 62] width 27 height 18
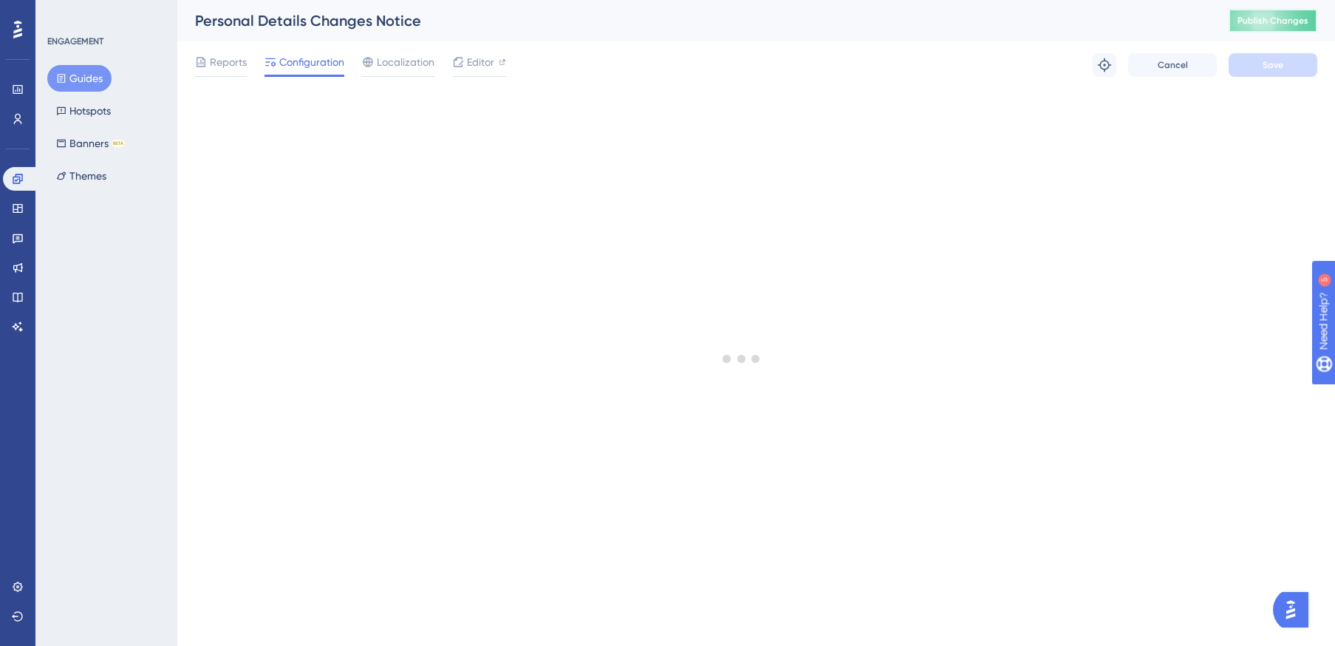
click at [1255, 23] on span "Publish Changes" at bounding box center [1273, 21] width 71 height 12
